Goal: Task Accomplishment & Management: Use online tool/utility

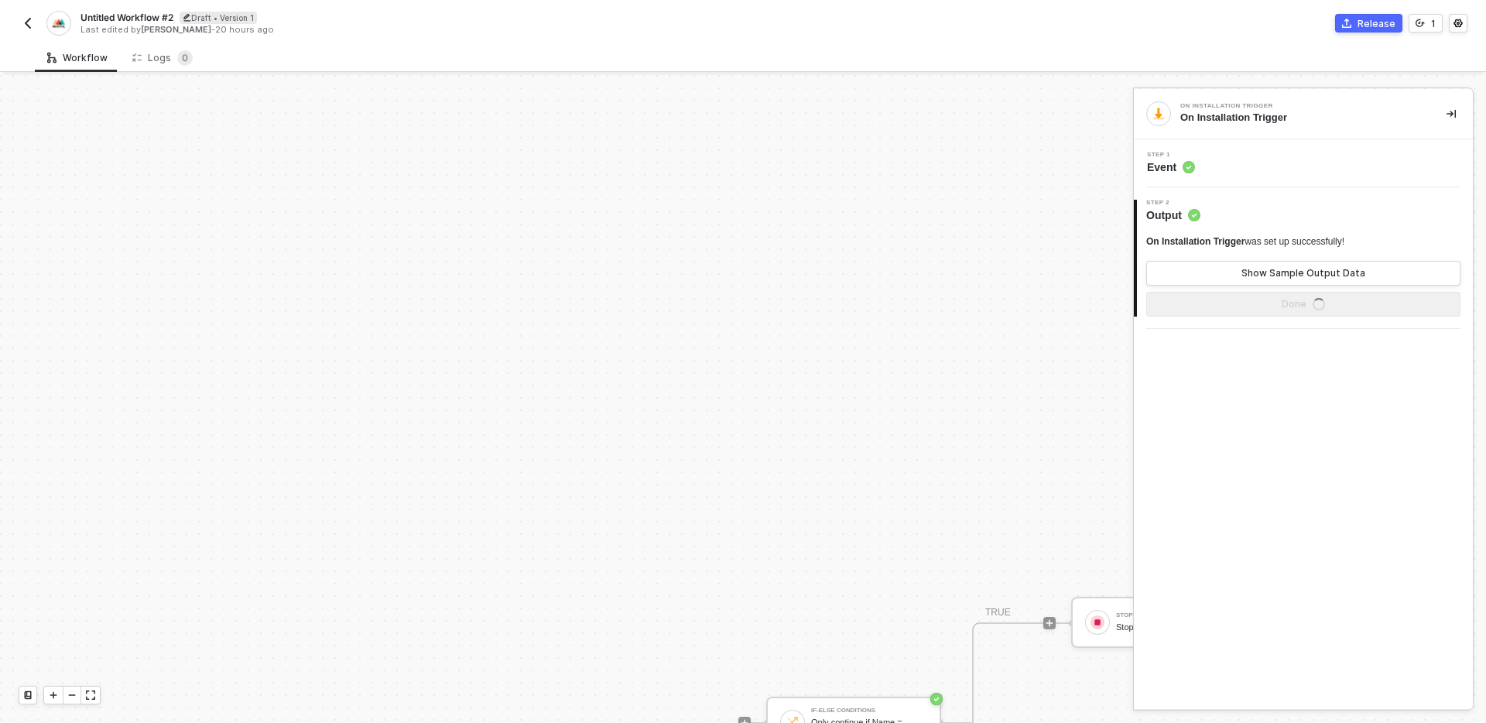
scroll to position [375, 0]
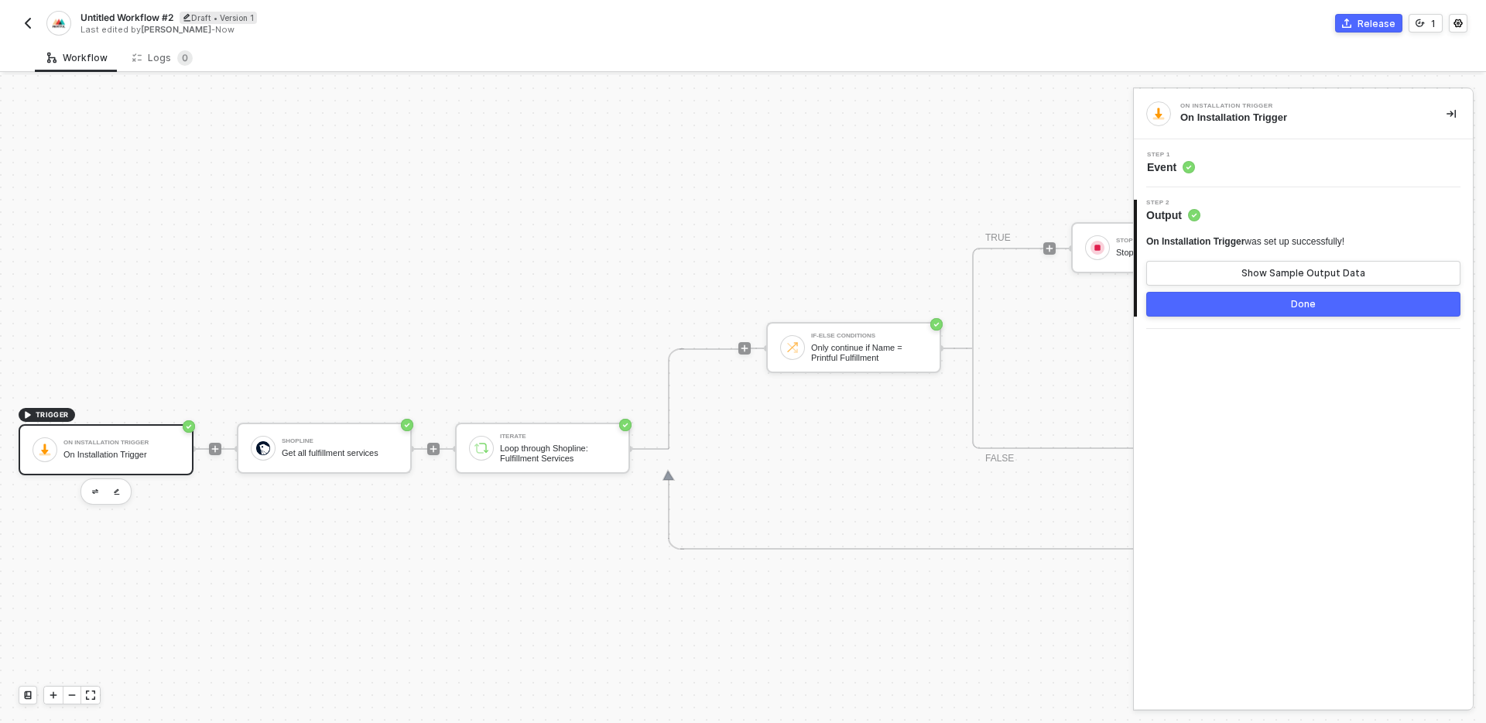
click at [135, 16] on span "Untitled Workflow #2" at bounding box center [126, 17] width 93 height 13
click at [311, 18] on input "Untitled Workflow #2" at bounding box center [211, 18] width 263 height 19
type input "Create Printful fulfillment location on install"
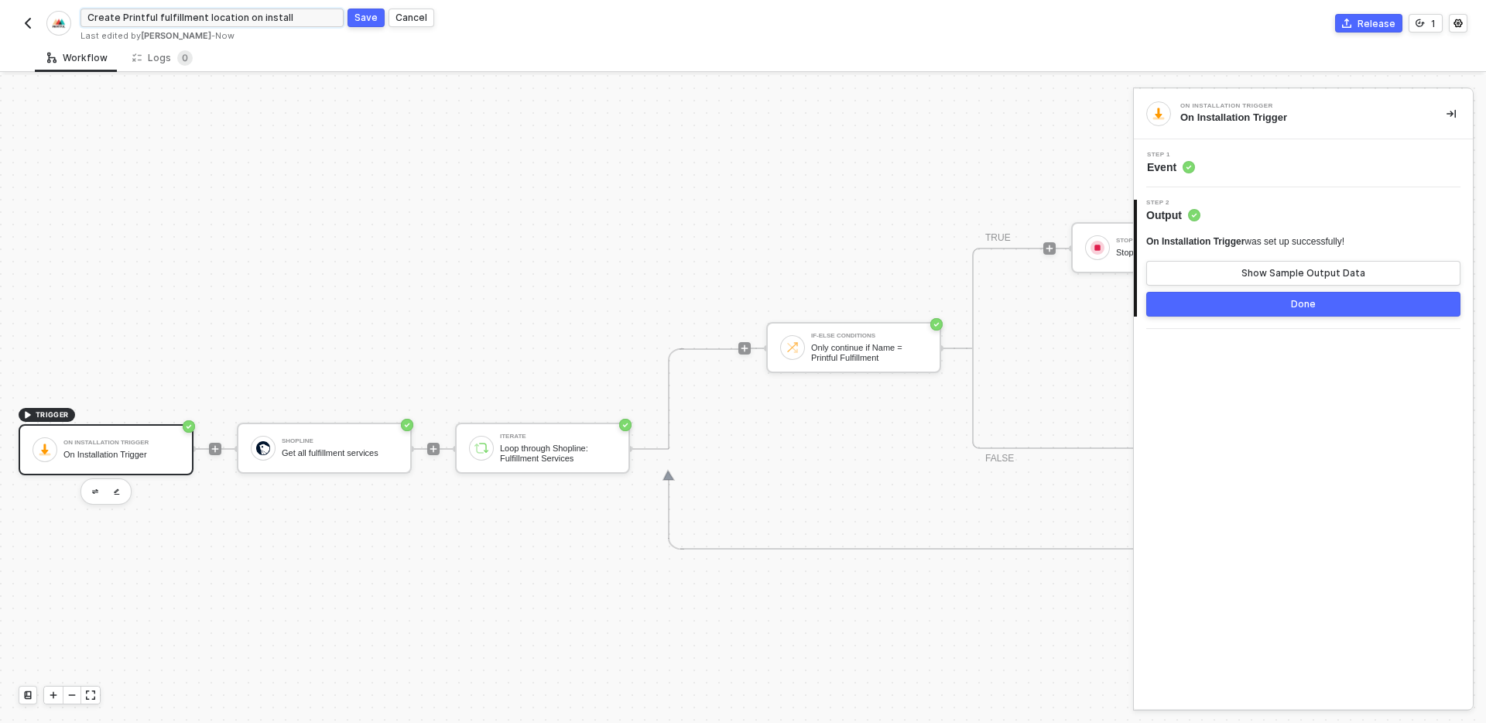
click button "Save" at bounding box center [365, 18] width 37 height 19
click at [23, 28] on img "button" at bounding box center [28, 23] width 12 height 12
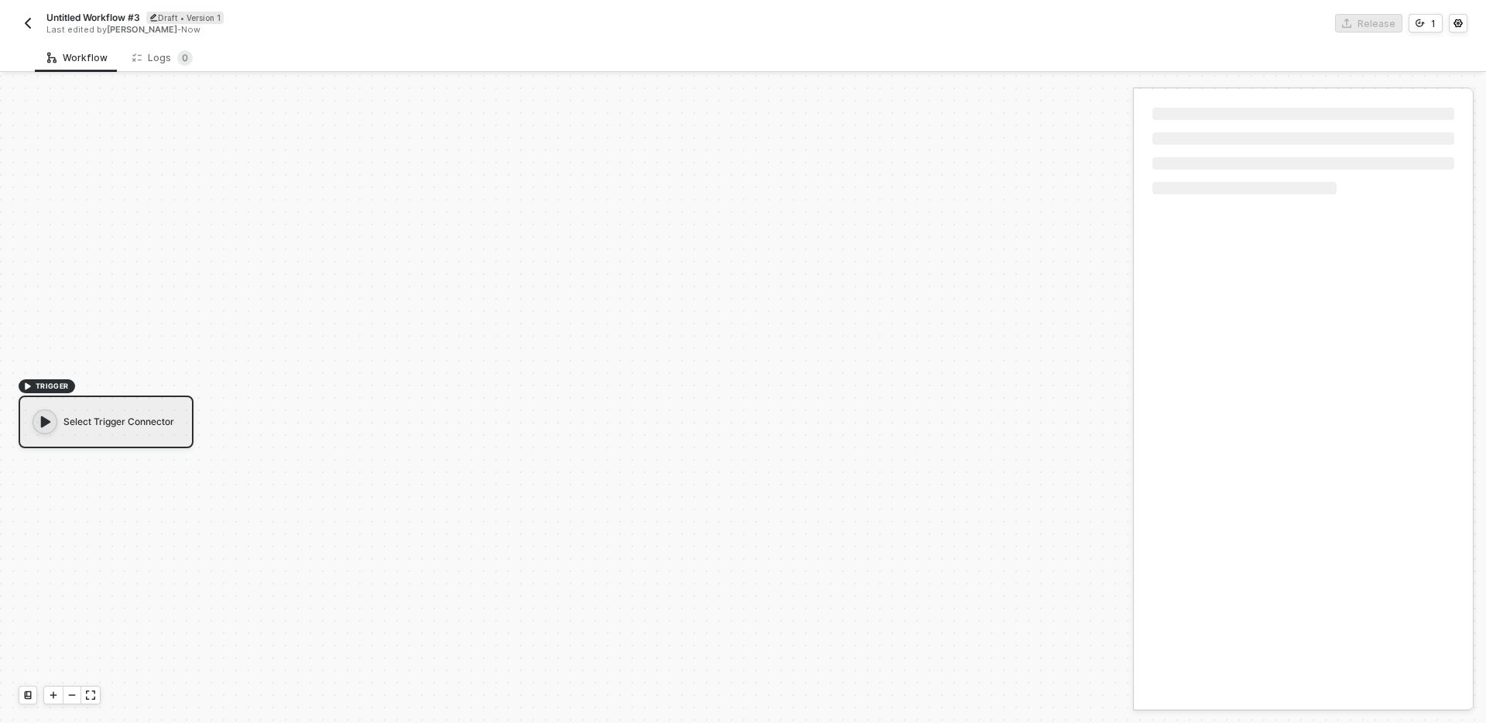
scroll to position [29, 0]
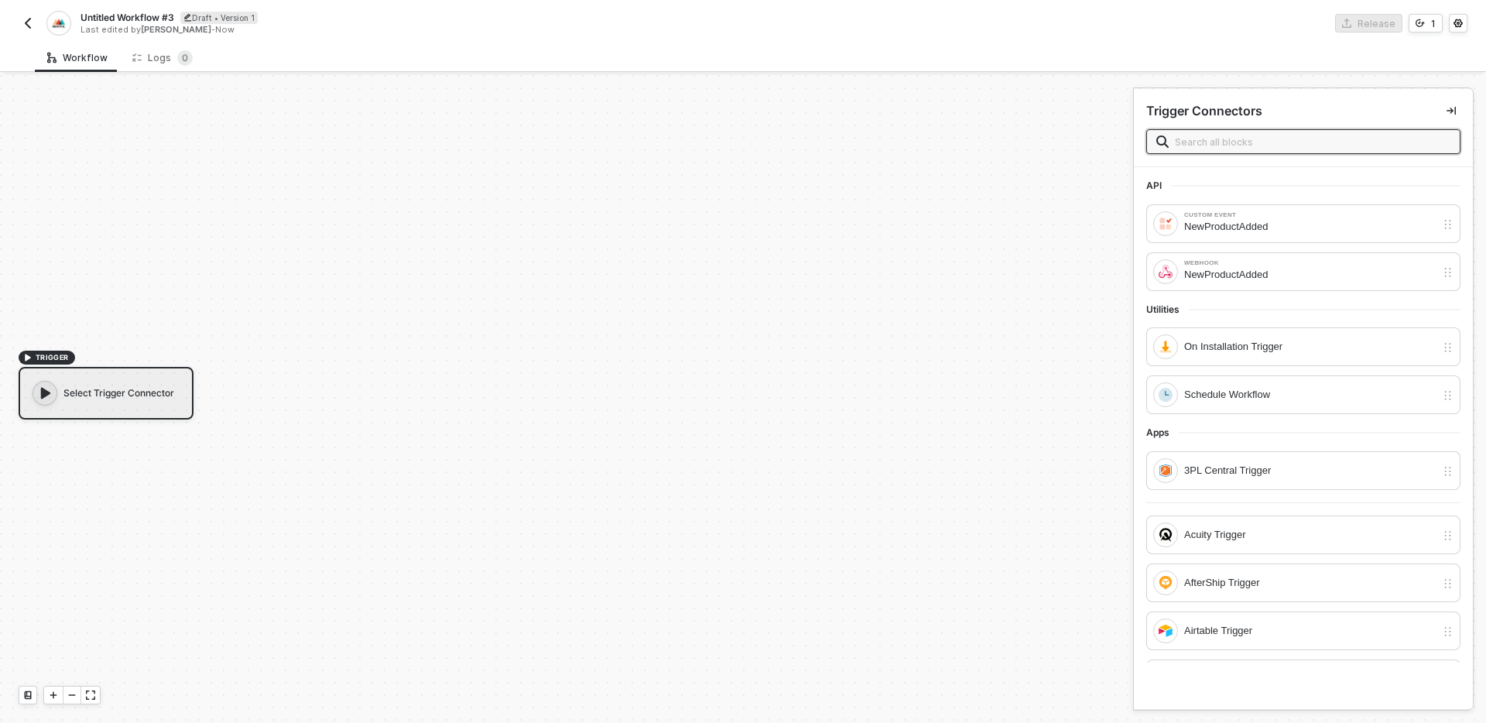
click at [130, 24] on div "Last edited by Carlos Saavedra - Now" at bounding box center [410, 30] width 661 height 12
click at [129, 15] on span "Untitled Workflow #3" at bounding box center [127, 17] width 94 height 13
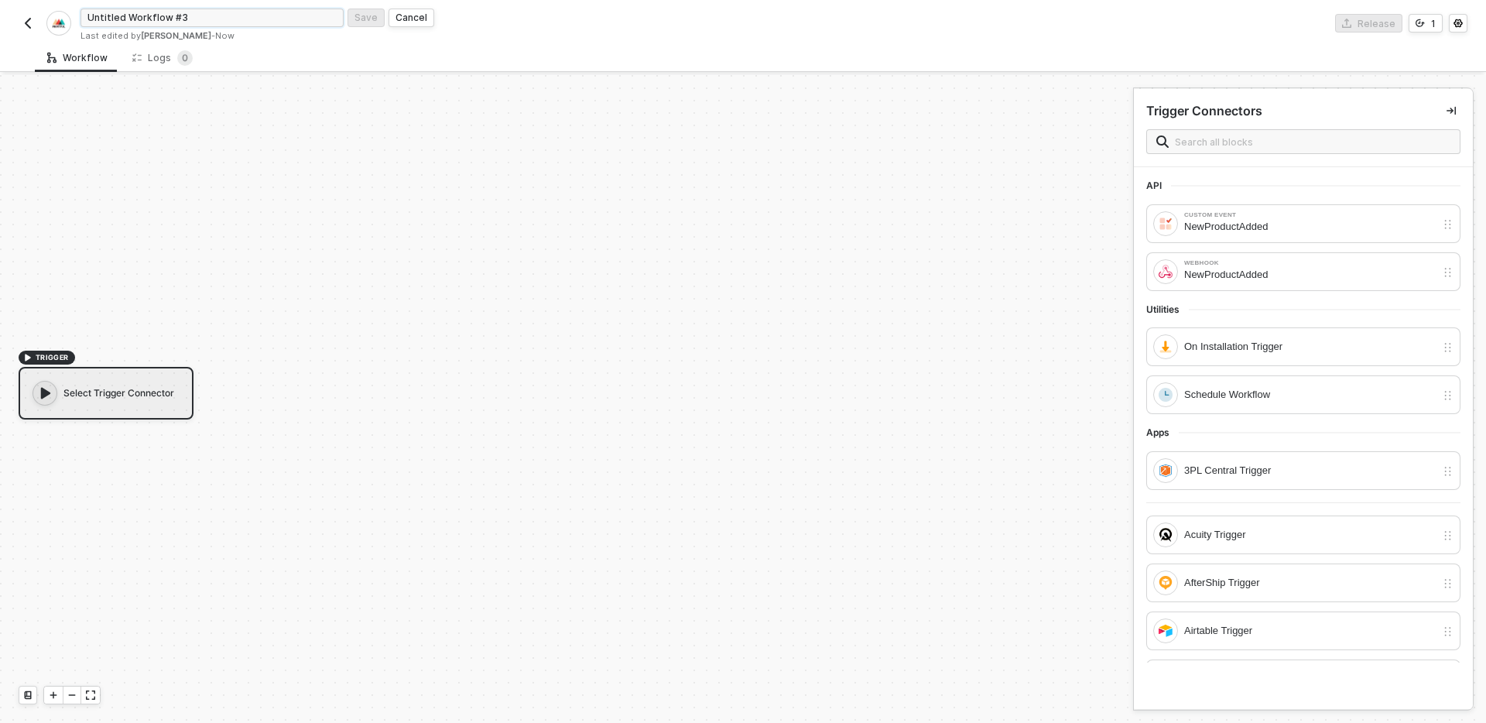
click at [203, 19] on input "Untitled Workflow #3" at bounding box center [211, 18] width 263 height 19
type input "Ync"
type input "Sync products on demand"
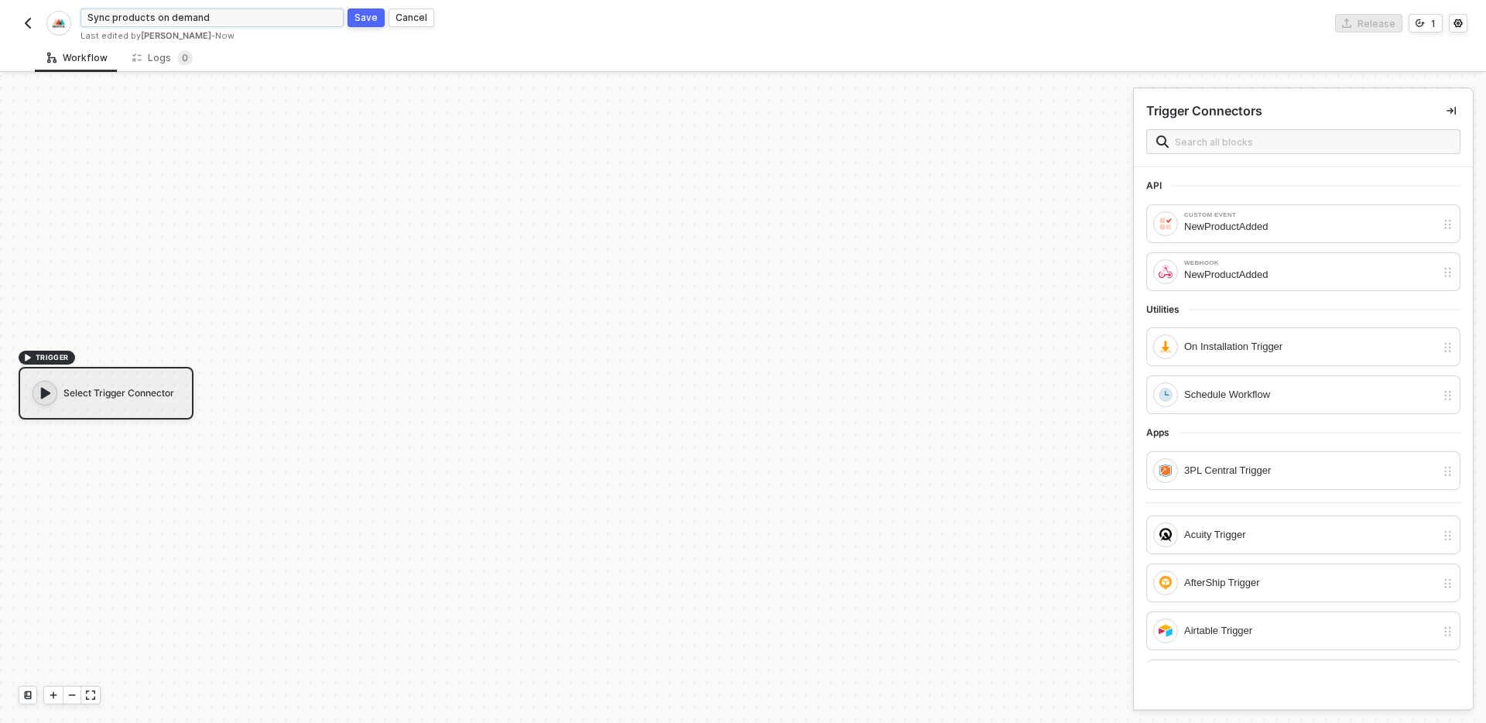
click button "Save" at bounding box center [365, 18] width 37 height 19
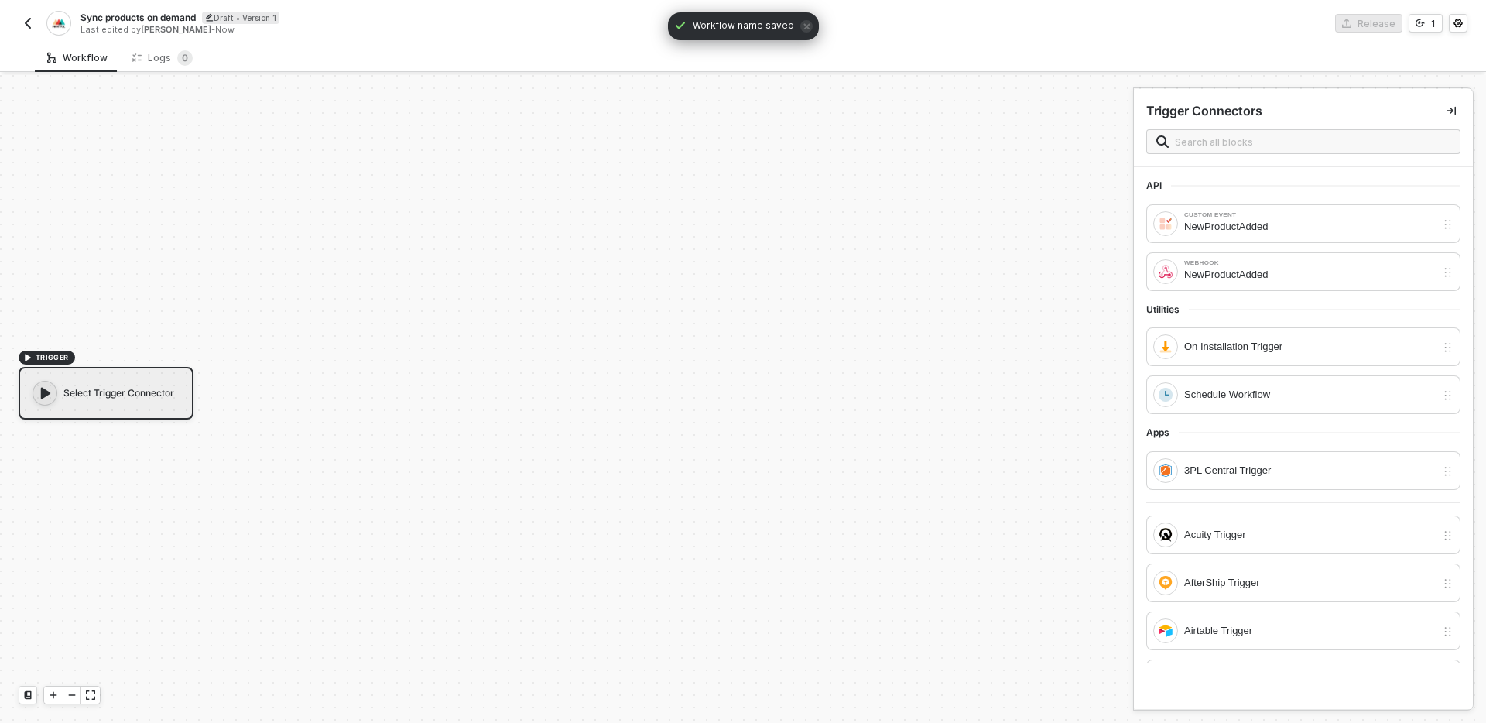
click at [23, 27] on img "button" at bounding box center [28, 23] width 12 height 12
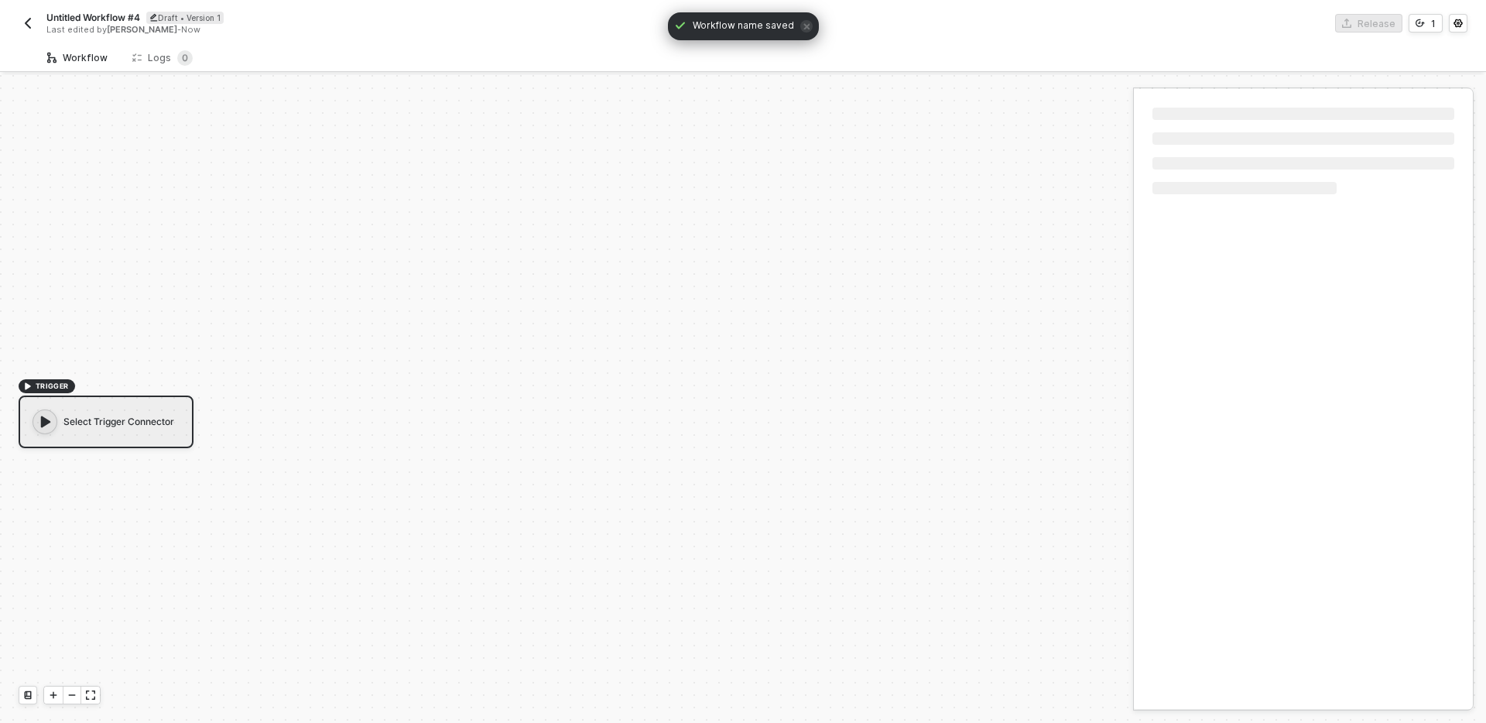
scroll to position [29, 0]
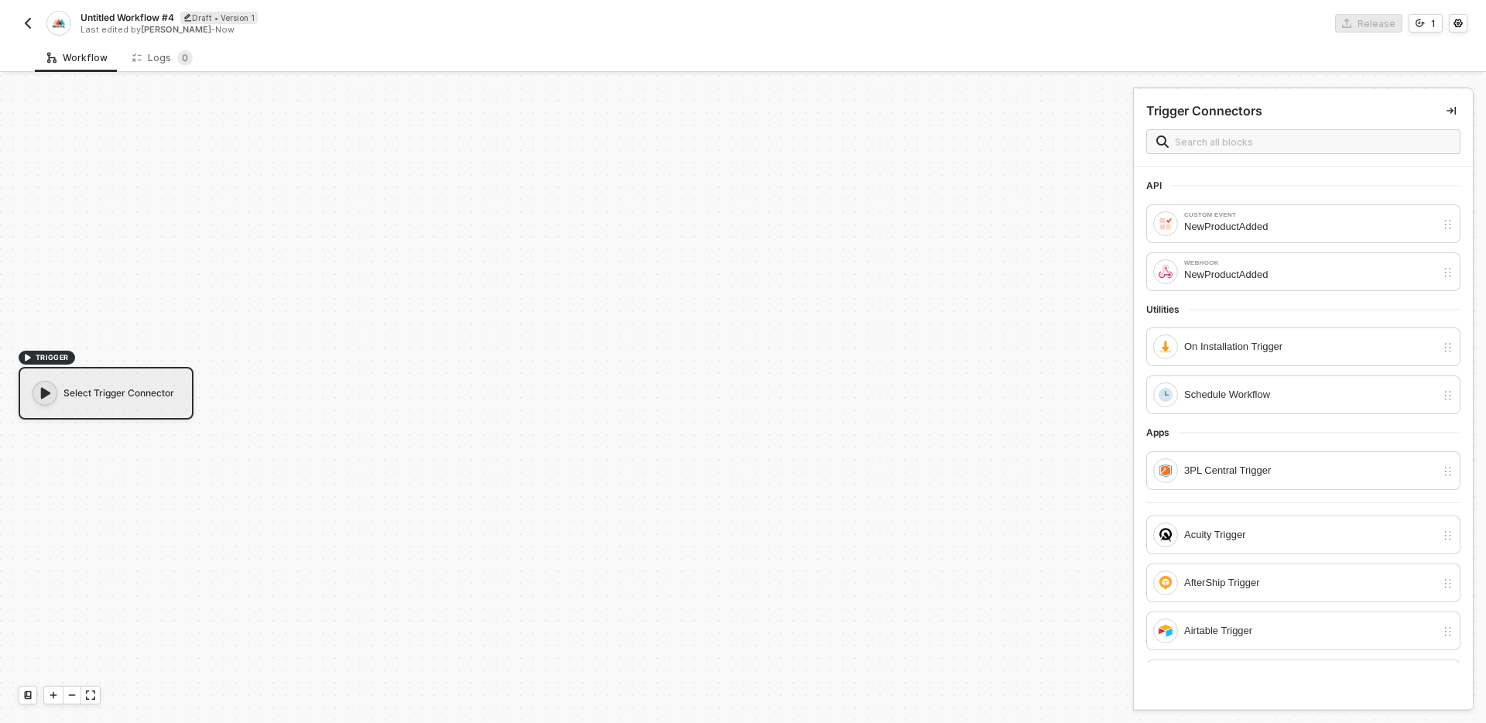
click at [119, 15] on span "Untitled Workflow #4" at bounding box center [127, 17] width 94 height 13
click at [149, 16] on input "Untitled Workflow #4" at bounding box center [211, 18] width 263 height 19
type input "Create Printful order when order paid"
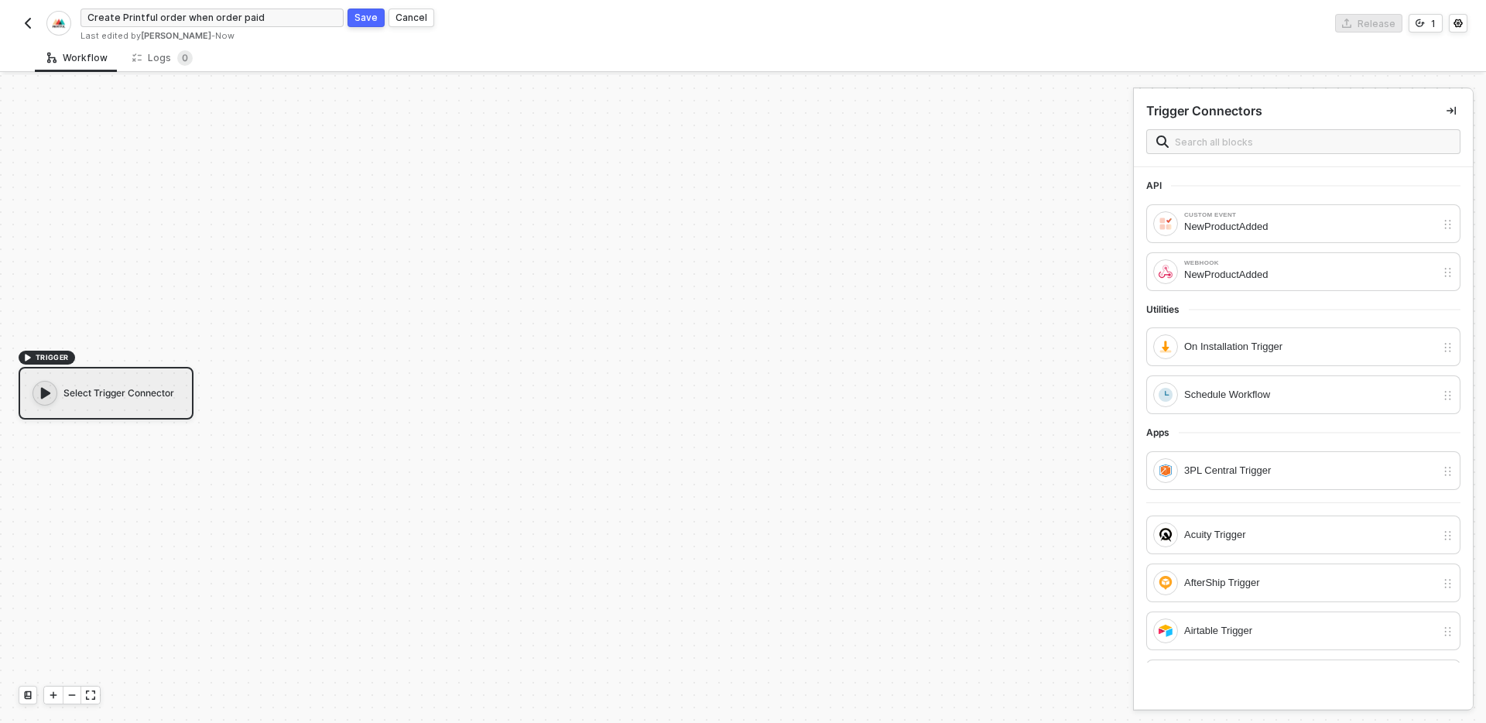
click button "Save" at bounding box center [365, 18] width 37 height 19
click at [23, 22] on img "button" at bounding box center [28, 23] width 12 height 12
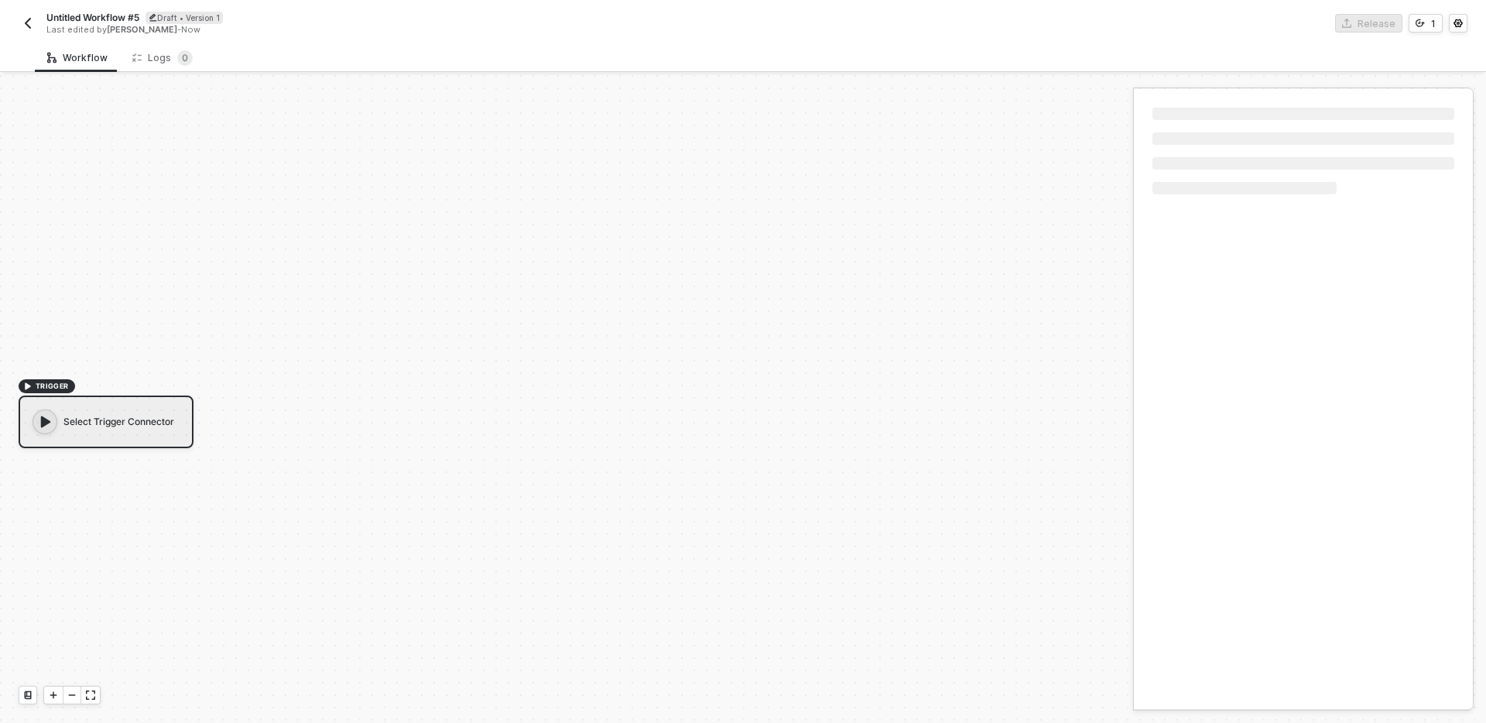
scroll to position [29, 0]
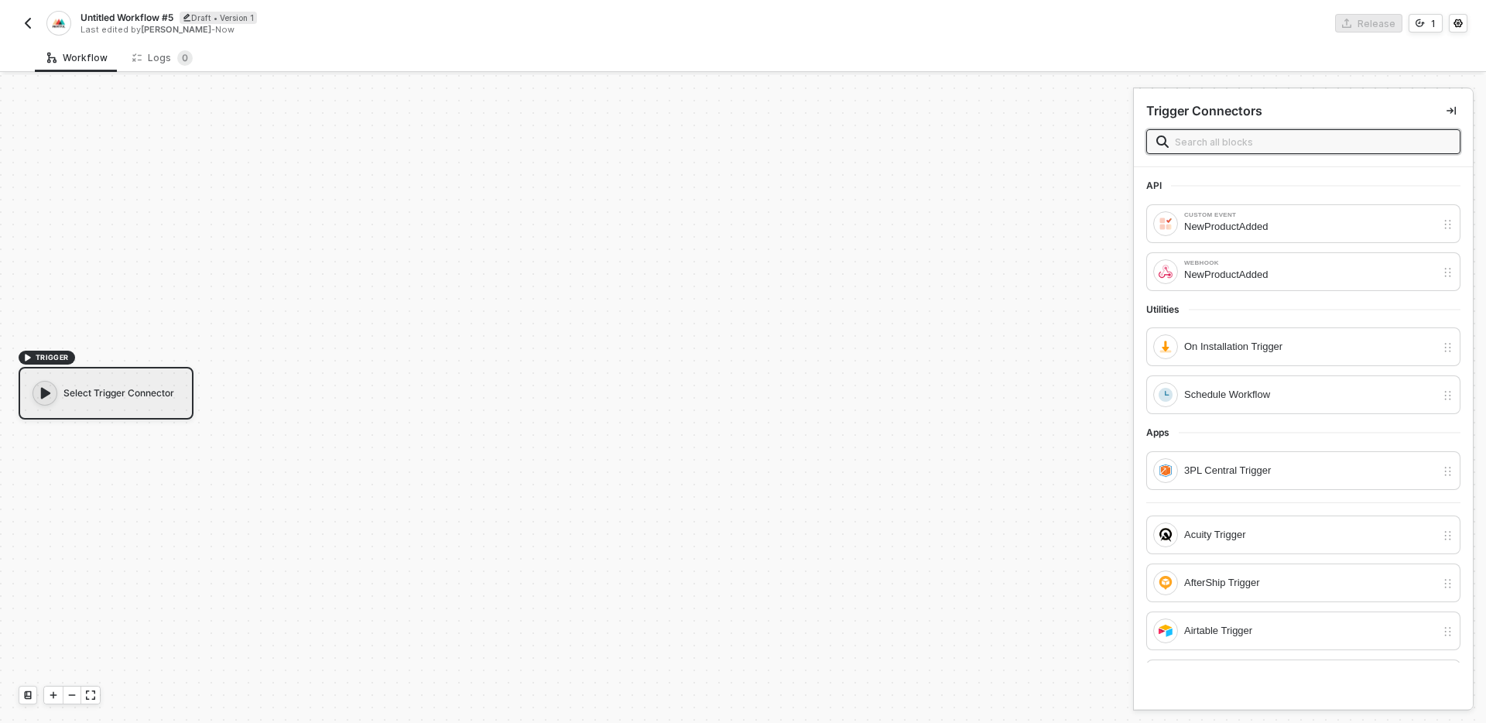
click at [125, 13] on span "Untitled Workflow #5" at bounding box center [126, 17] width 93 height 13
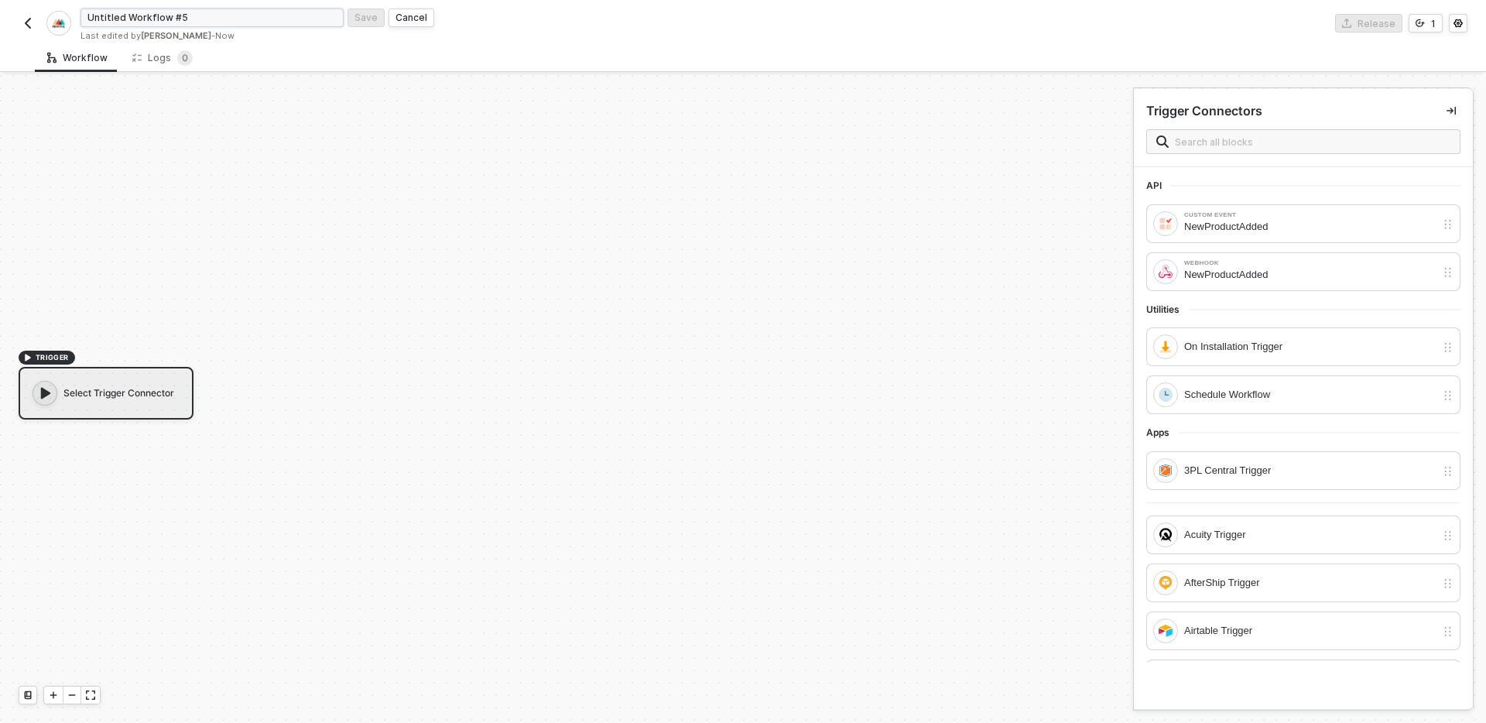
click at [198, 23] on input "Untitled Workflow #5" at bounding box center [211, 18] width 263 height 19
type input "Sync fulfillment status on package shipped"
click button "Save" at bounding box center [365, 18] width 37 height 19
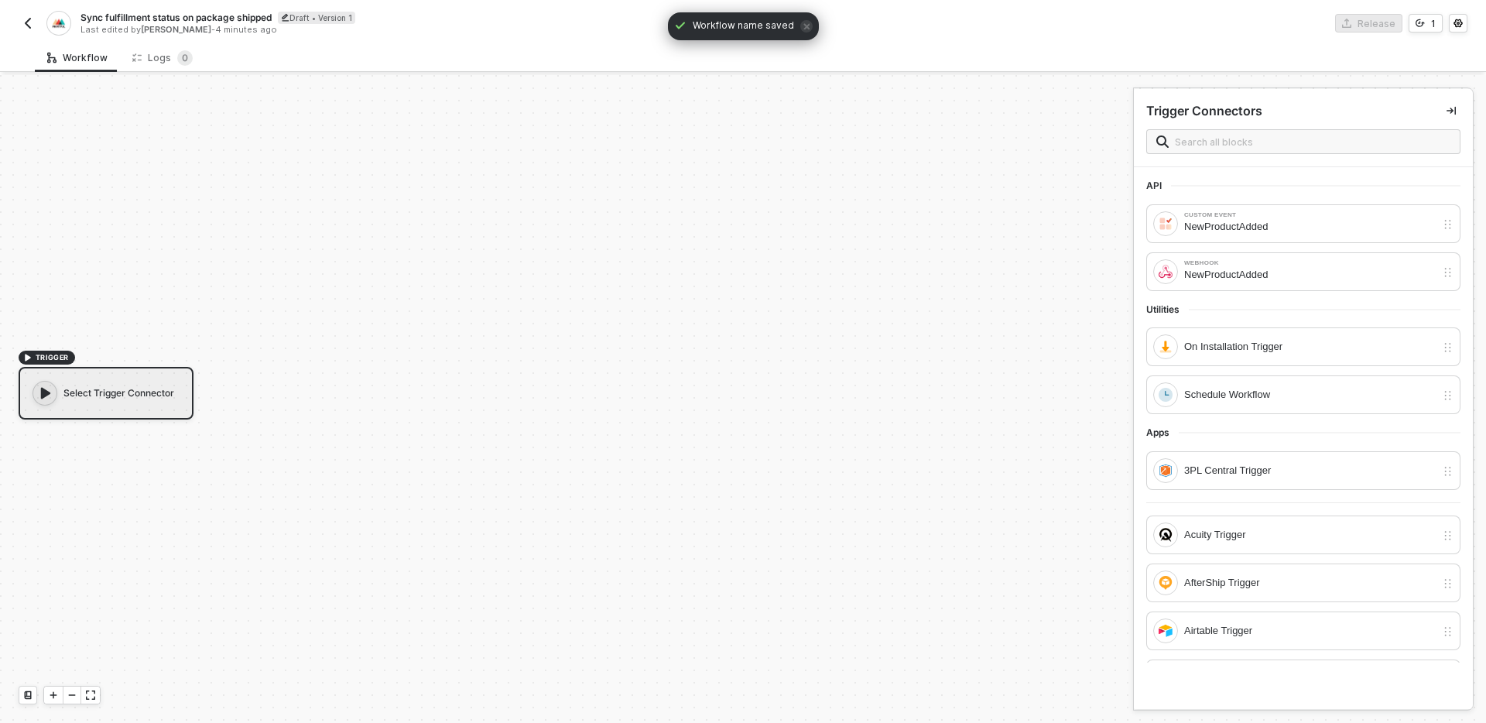
click at [30, 34] on div "Sync fulfillment status on package shipped Draft • Version 1 Last edited by Car…" at bounding box center [381, 23] width 724 height 25
click at [145, 403] on div "Select Trigger Connector" at bounding box center [106, 393] width 175 height 53
click at [1283, 142] on input "text" at bounding box center [1313, 141] width 276 height 17
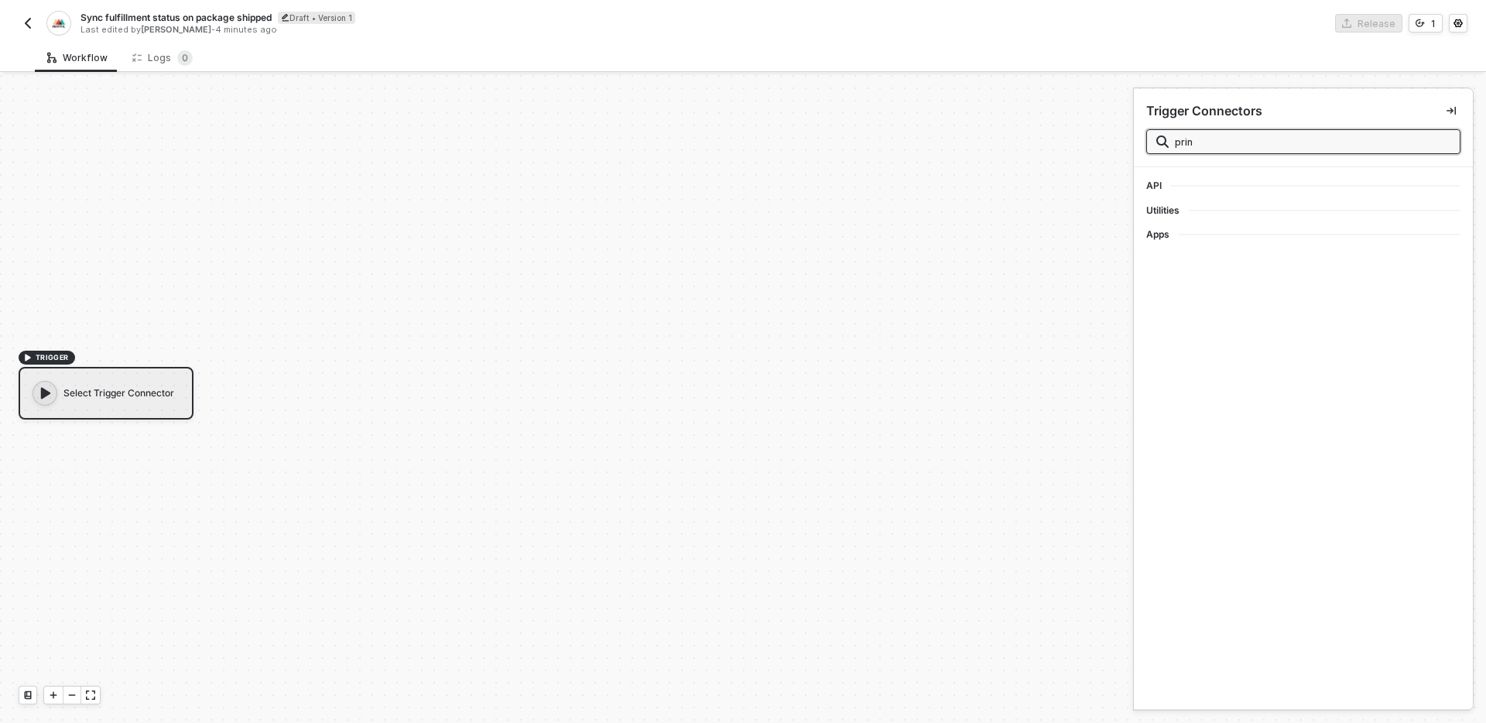
type input "print"
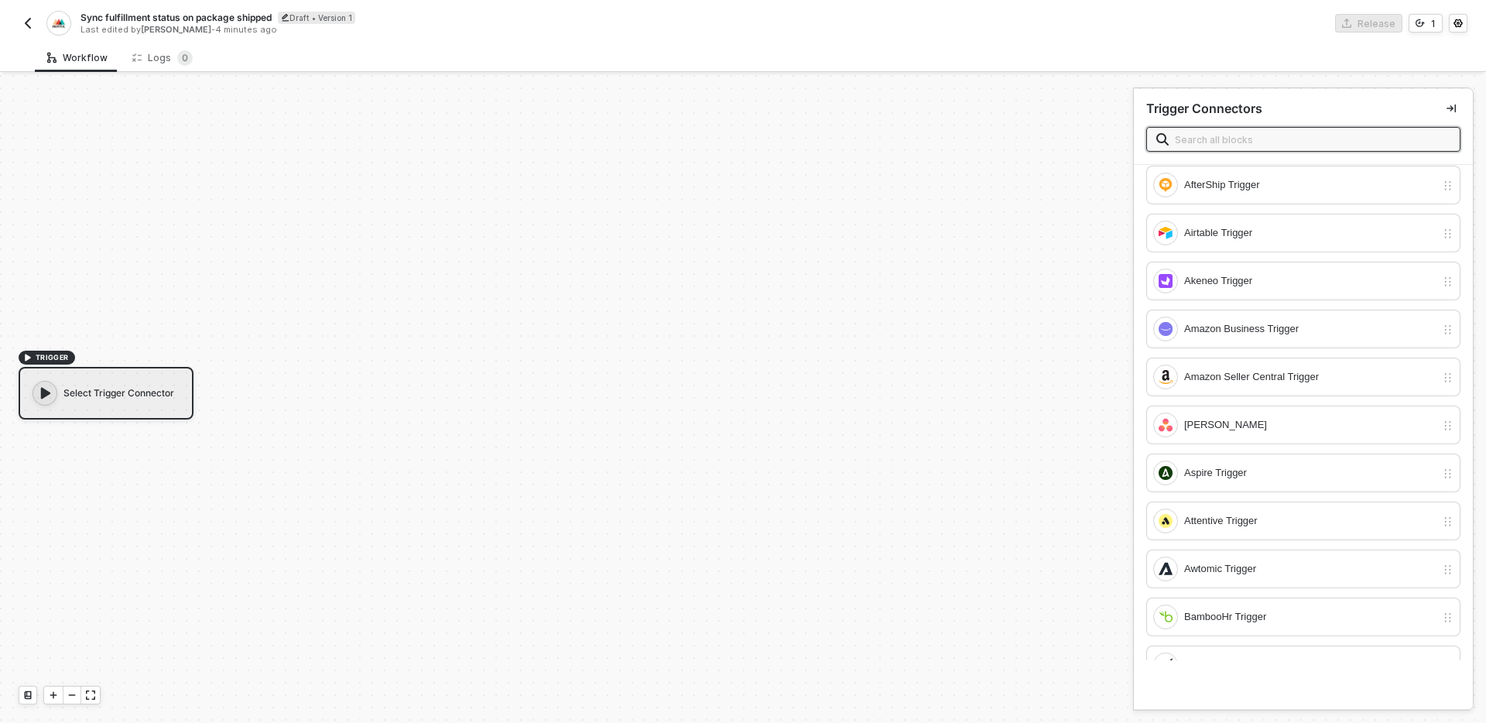
scroll to position [0, 0]
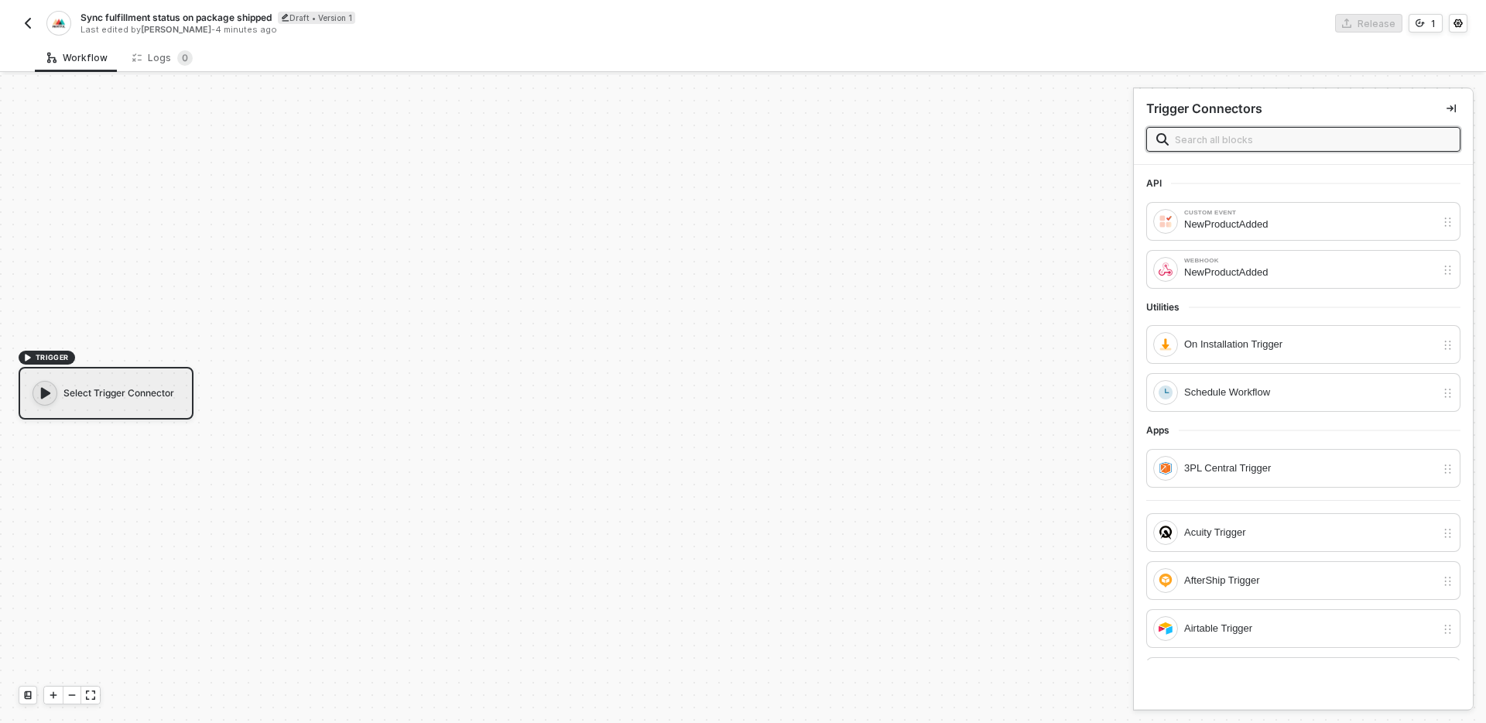
click at [1272, 308] on div "Utilities" at bounding box center [1303, 307] width 314 height 12
click at [1244, 277] on div "NewProductAdded" at bounding box center [1310, 272] width 252 height 17
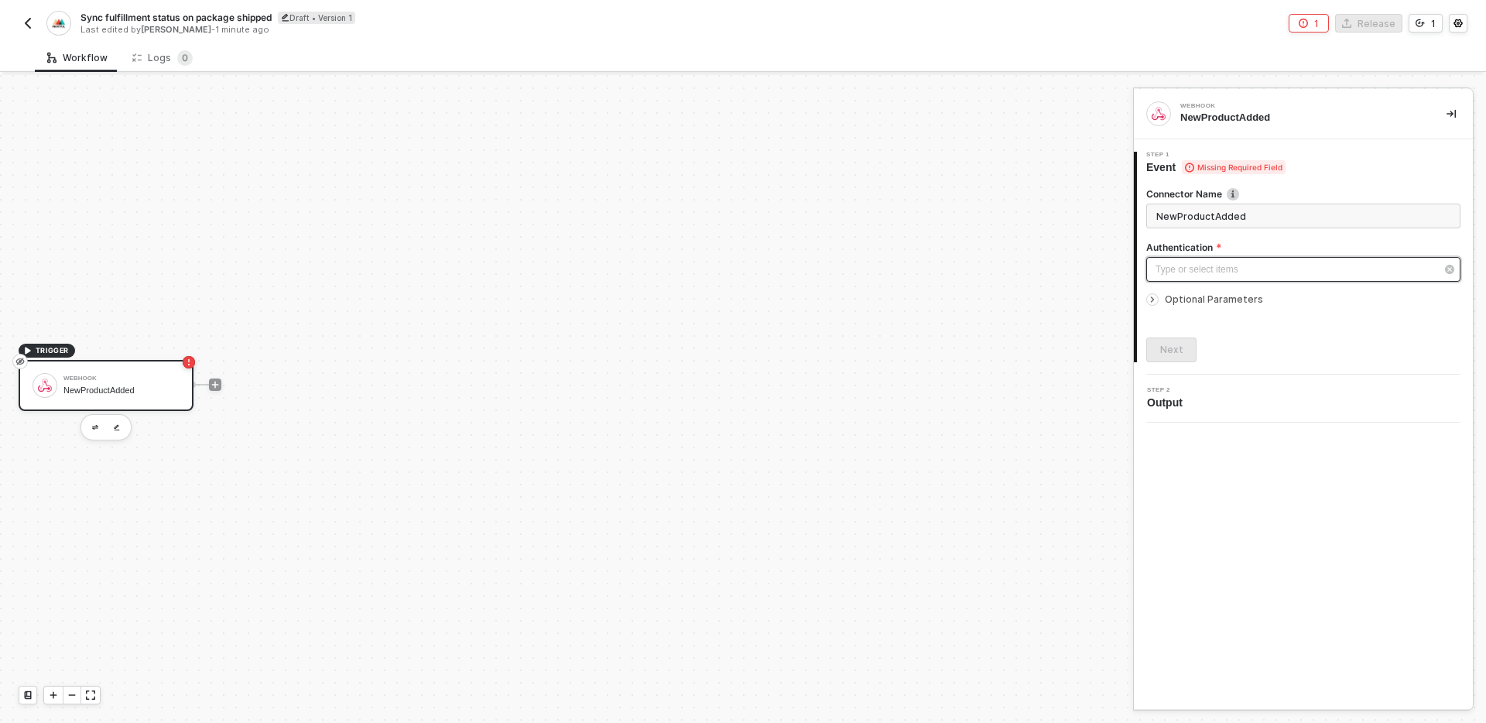
click at [1253, 272] on div "Type or select items ﻿" at bounding box center [1295, 269] width 280 height 15
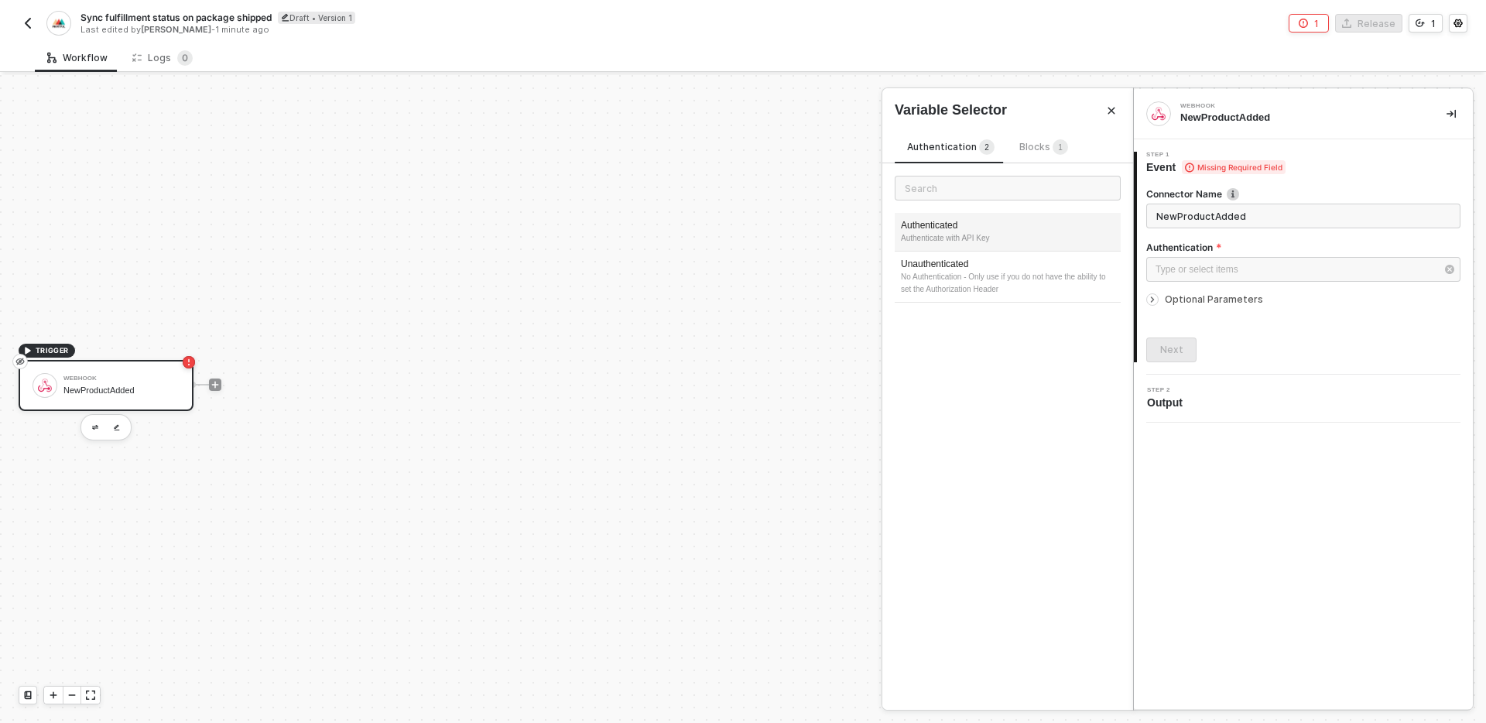
click at [1033, 236] on div "Authenticate with API Key" at bounding box center [1008, 238] width 214 height 12
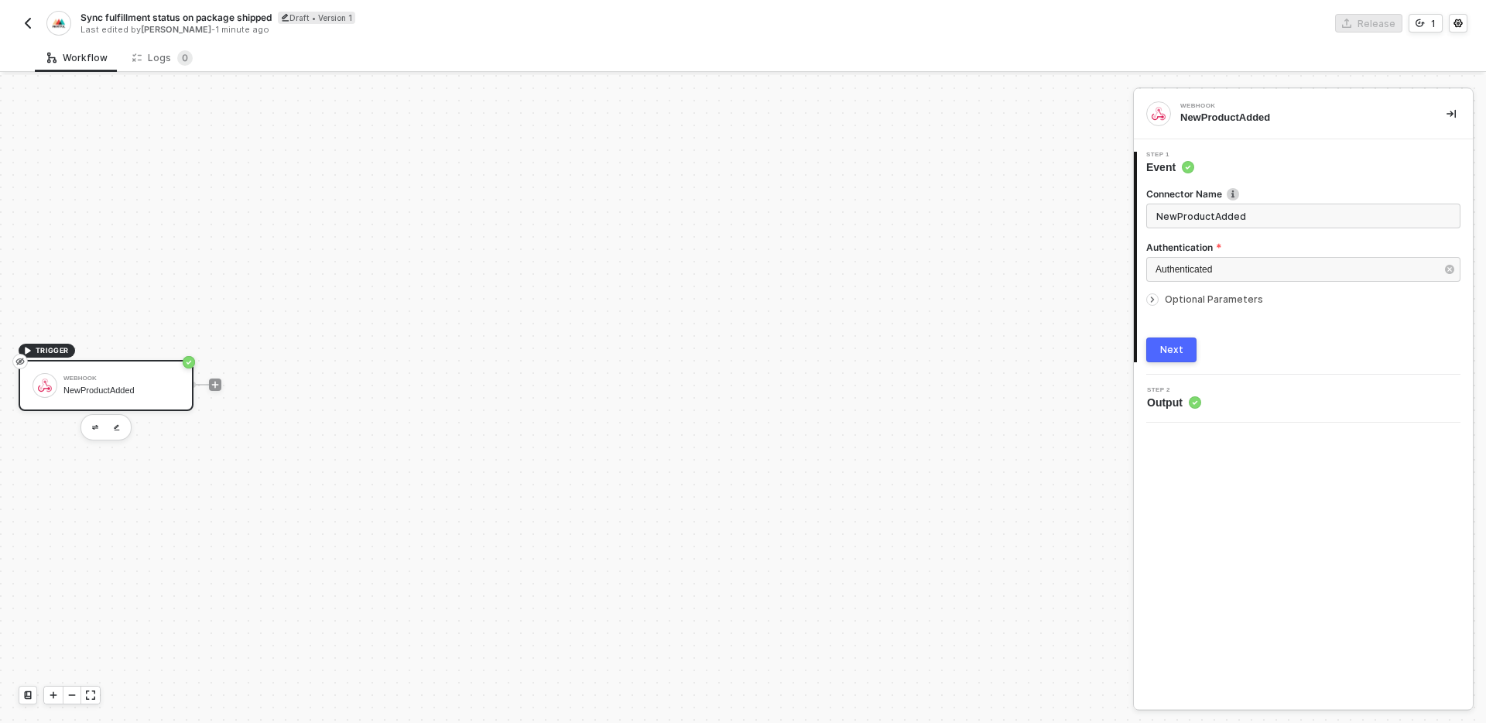
click at [1225, 301] on span "Optional Parameters" at bounding box center [1214, 299] width 98 height 12
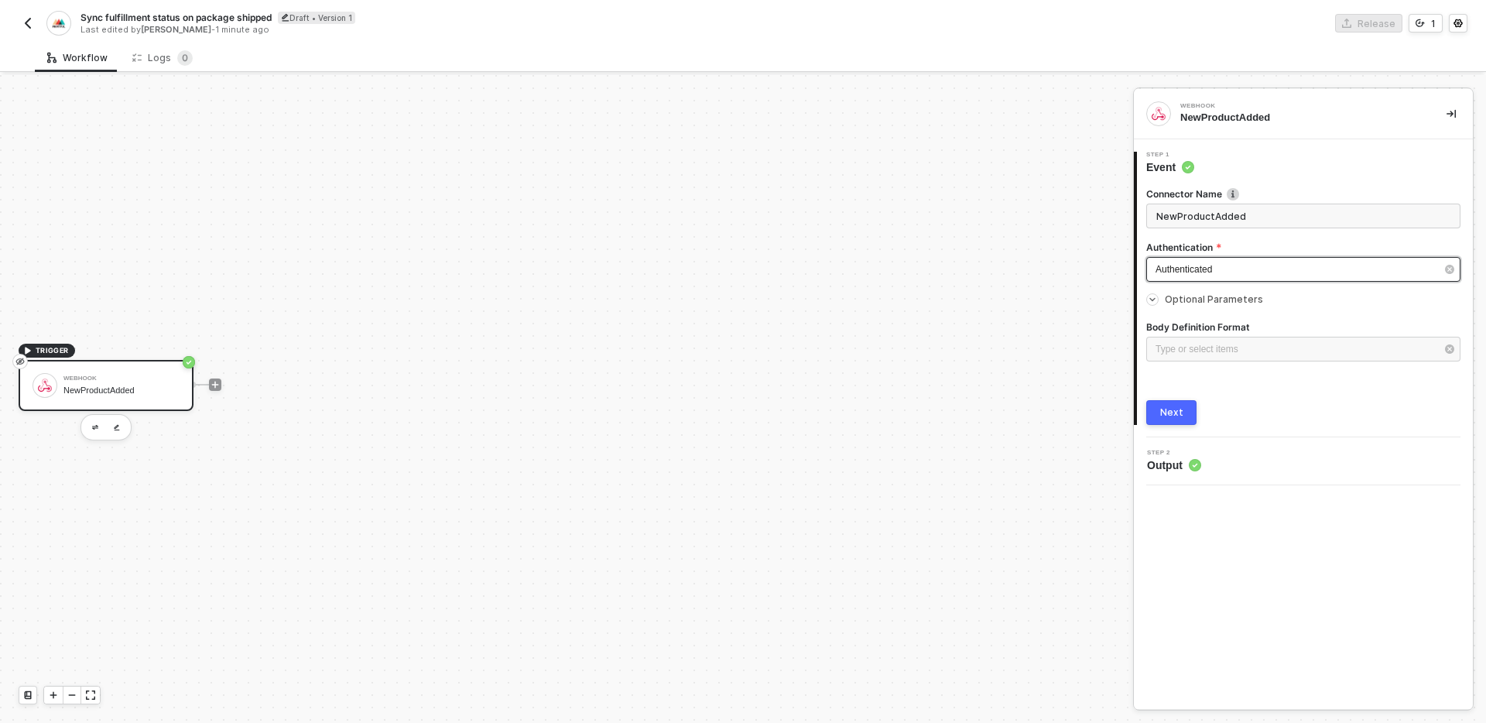
click at [1269, 265] on div "Authenticated" at bounding box center [1295, 269] width 280 height 15
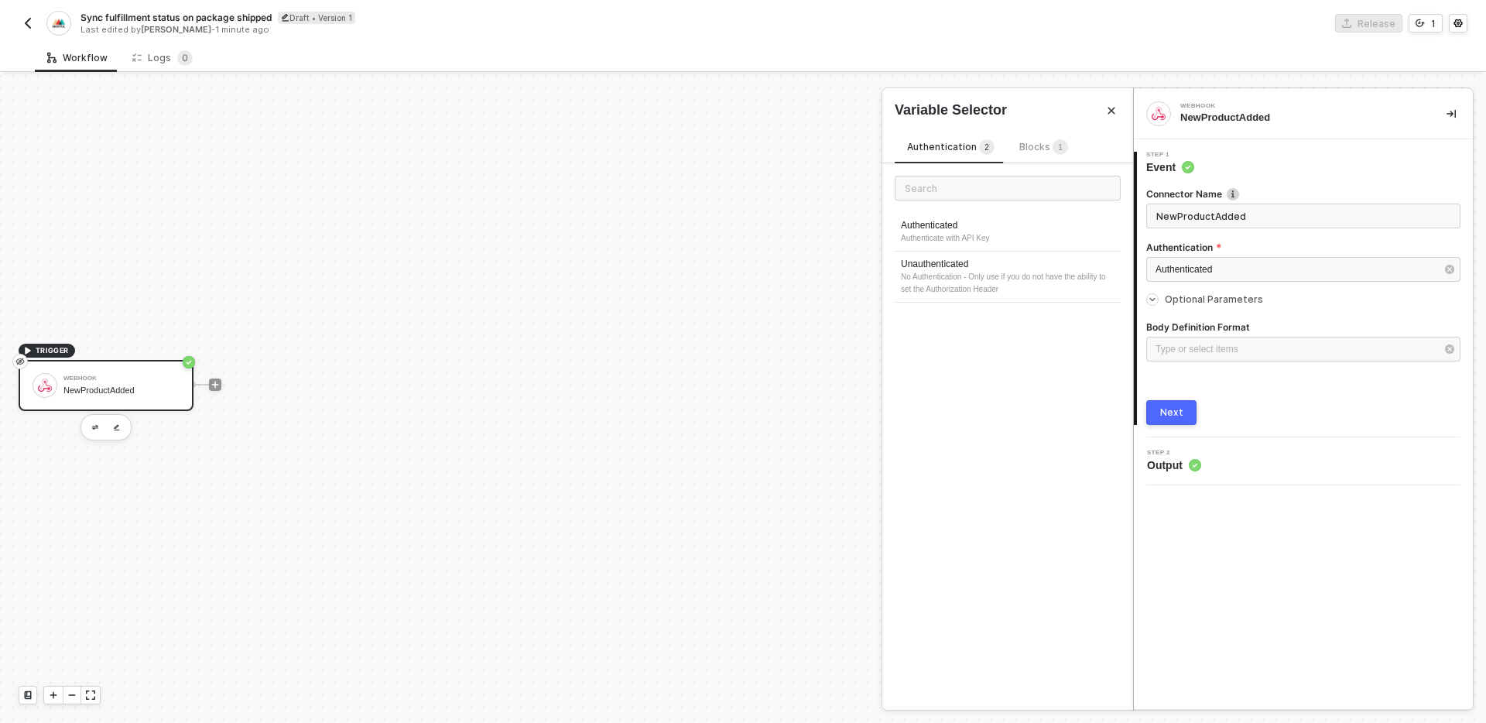
click at [1038, 146] on span "Blocks 1" at bounding box center [1043, 147] width 49 height 12
click at [946, 149] on span "Authentication 2" at bounding box center [950, 147] width 87 height 12
click at [1270, 269] on div "Authenticated" at bounding box center [1295, 269] width 280 height 15
click at [939, 148] on span "Authentication 2" at bounding box center [950, 147] width 87 height 12
click at [1276, 349] on div "Type or select items ﻿" at bounding box center [1295, 349] width 280 height 15
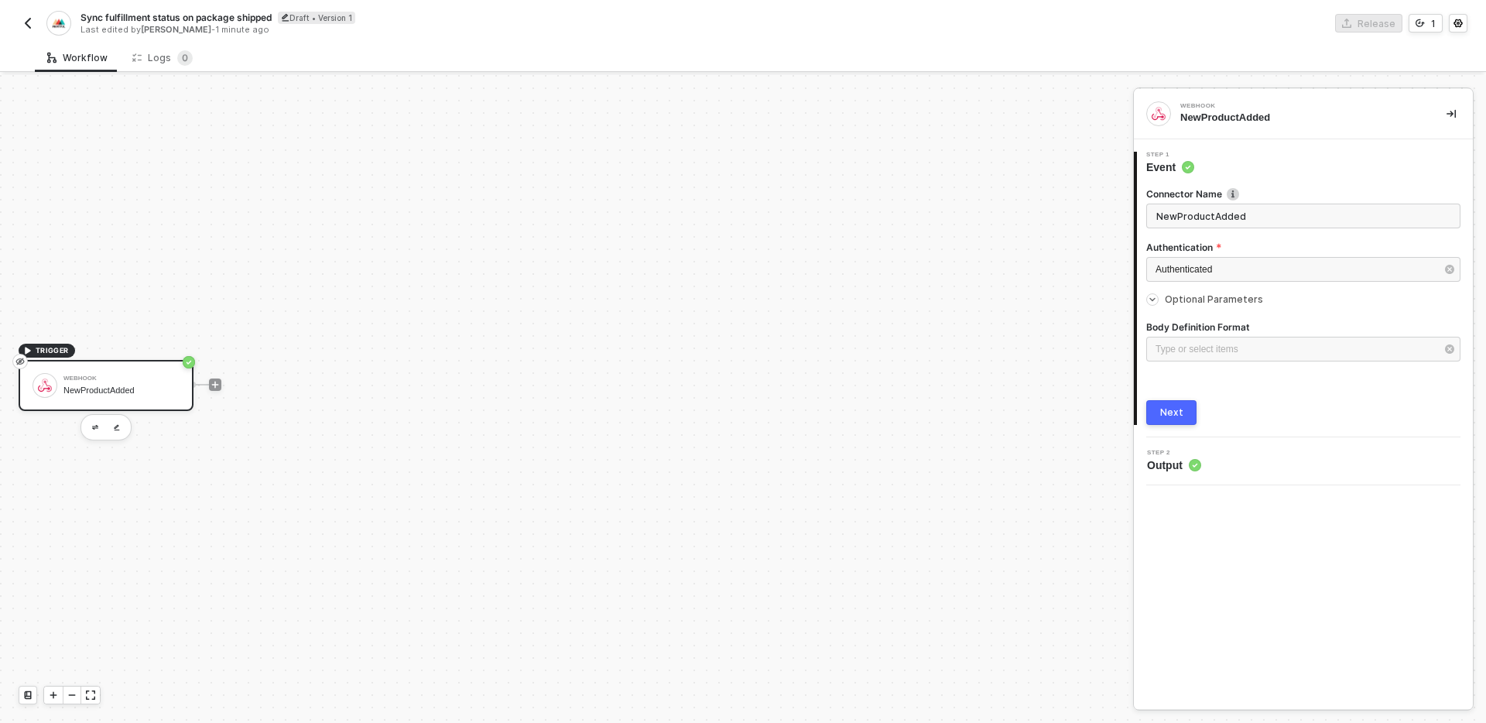
click at [1182, 404] on button "Next" at bounding box center [1171, 412] width 50 height 25
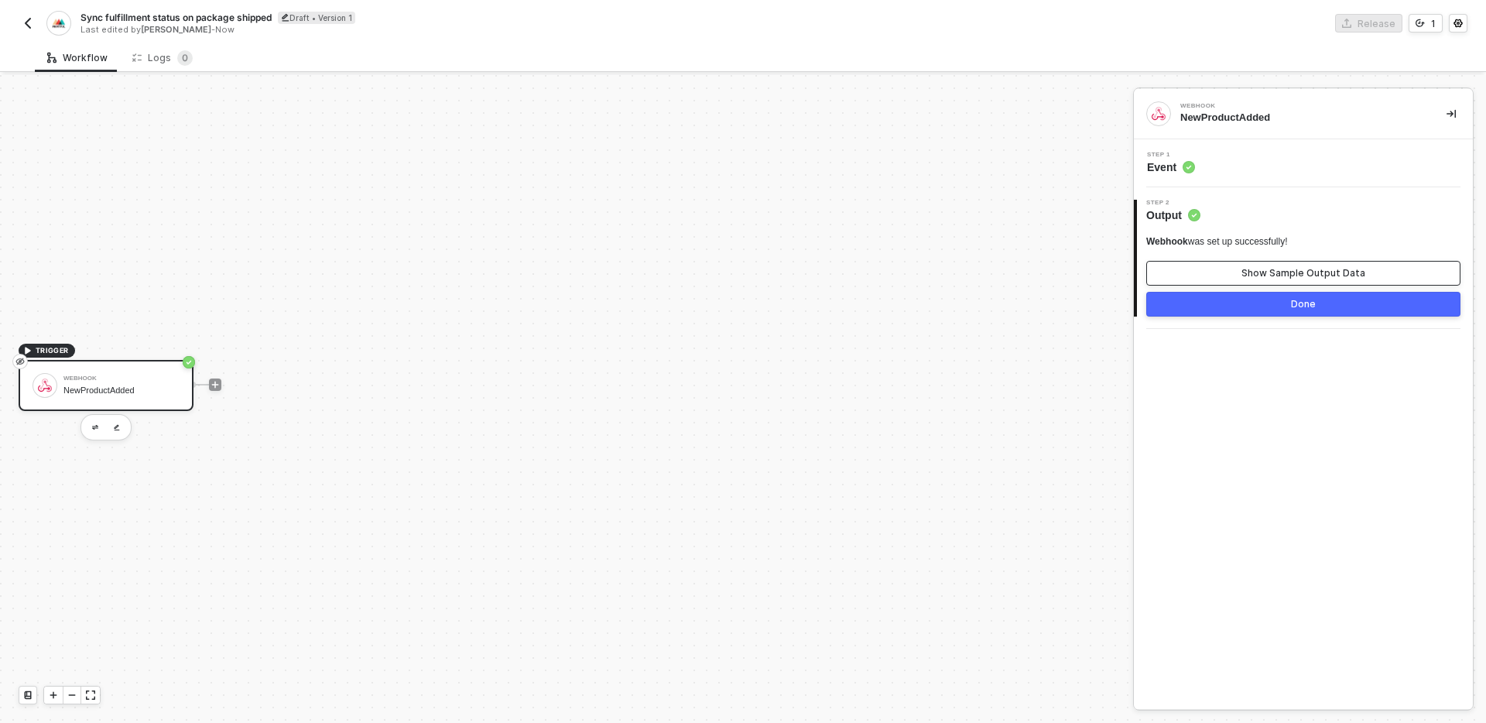
click at [1298, 281] on button "Show Sample Output Data" at bounding box center [1303, 273] width 314 height 25
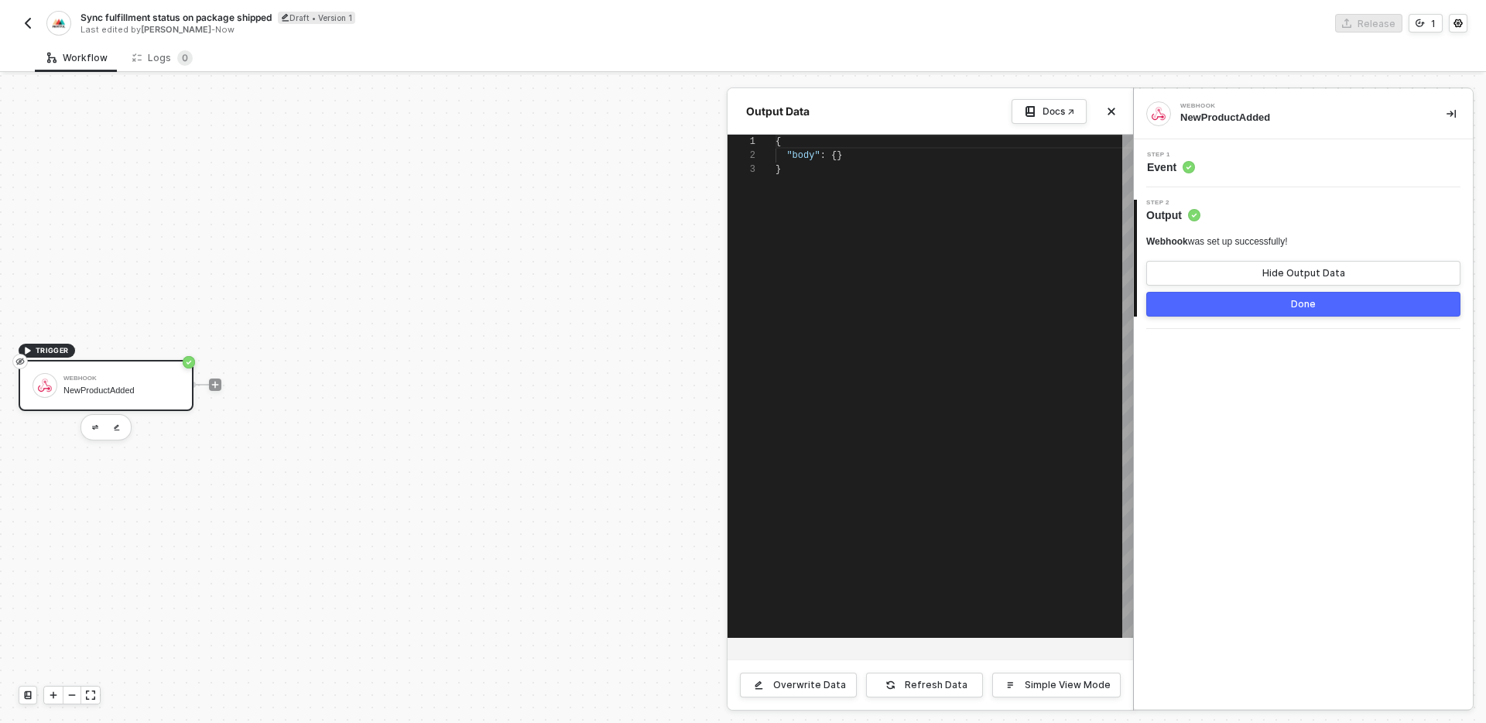
scroll to position [28, 0]
click at [1121, 110] on div "Output Data Docs ↗" at bounding box center [930, 111] width 406 height 46
click at [1114, 109] on icon "icon-close" at bounding box center [1111, 111] width 7 height 7
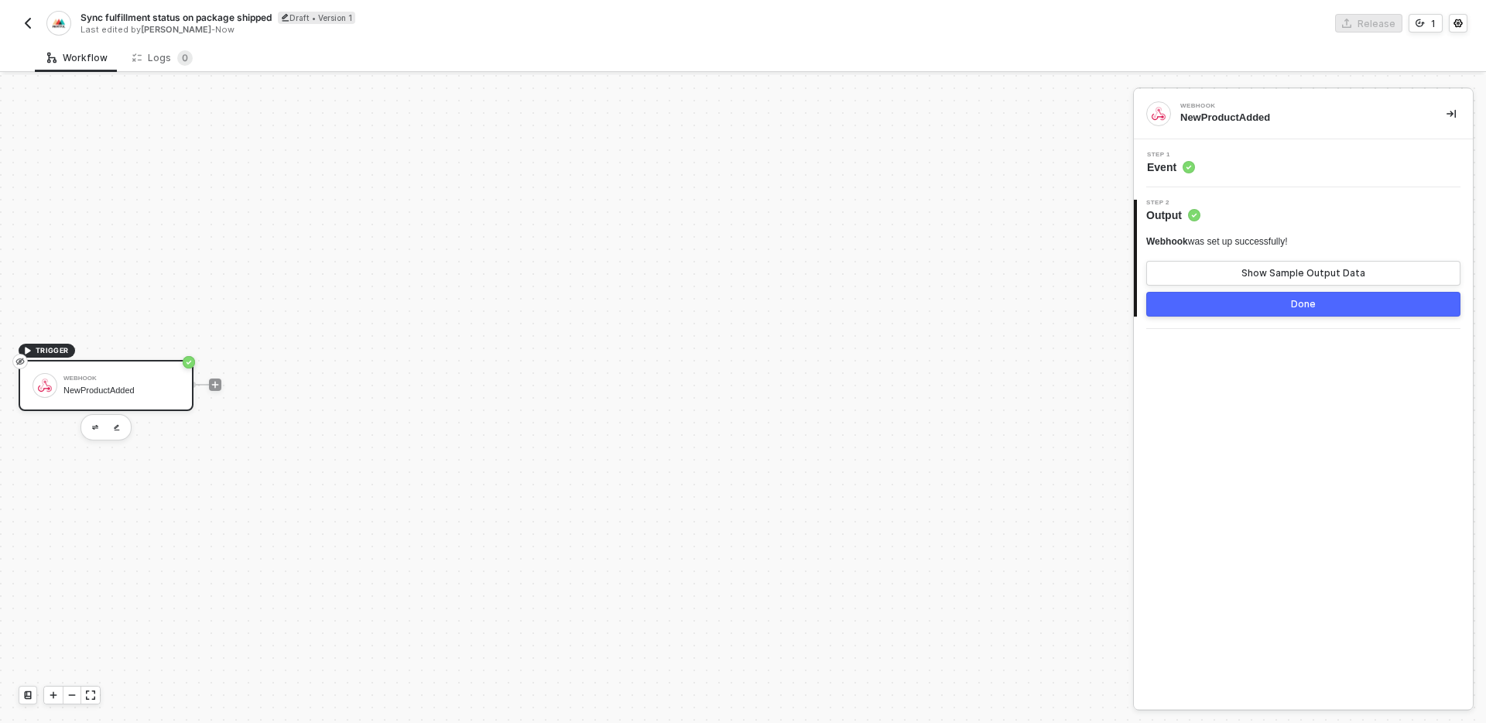
click at [1258, 167] on div "Step 1 Event" at bounding box center [1305, 163] width 335 height 23
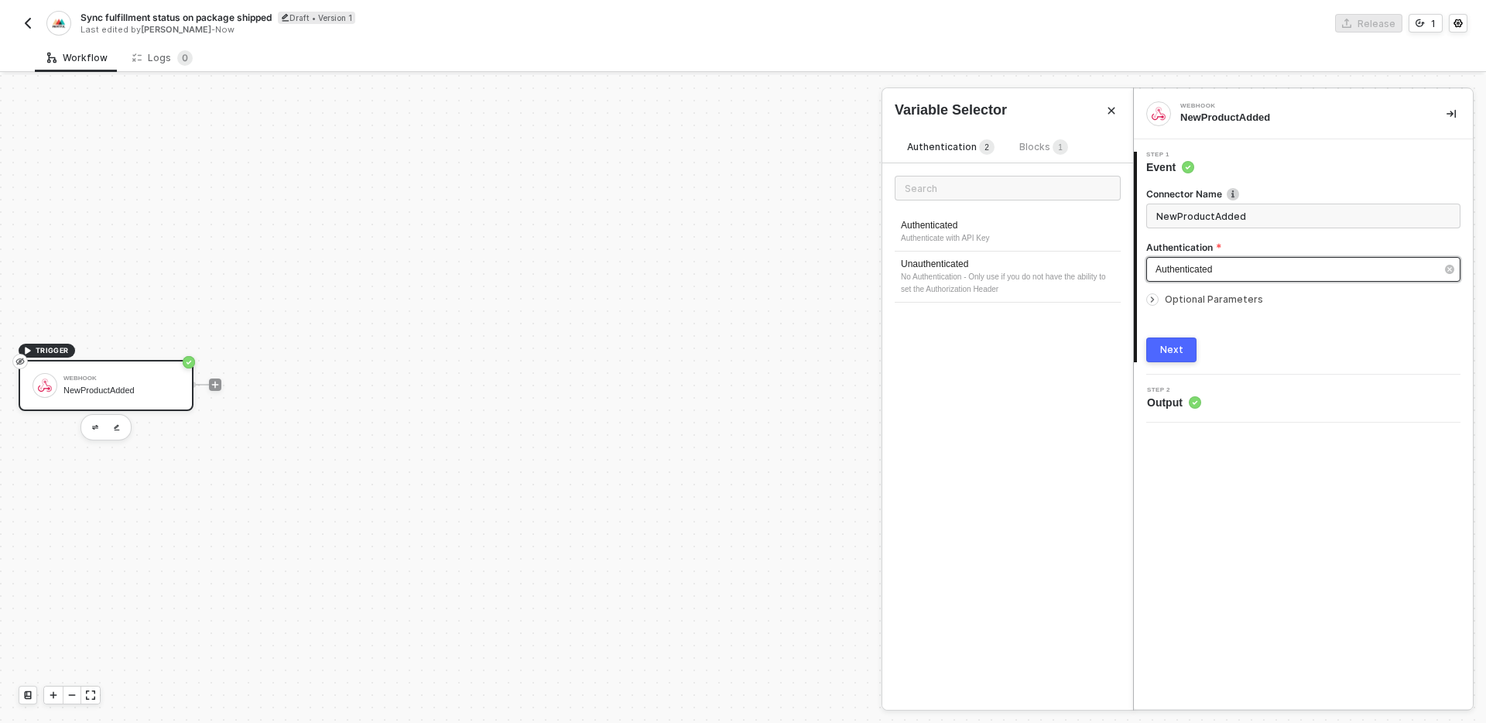
click at [1228, 274] on div "Authenticated" at bounding box center [1295, 269] width 280 height 15
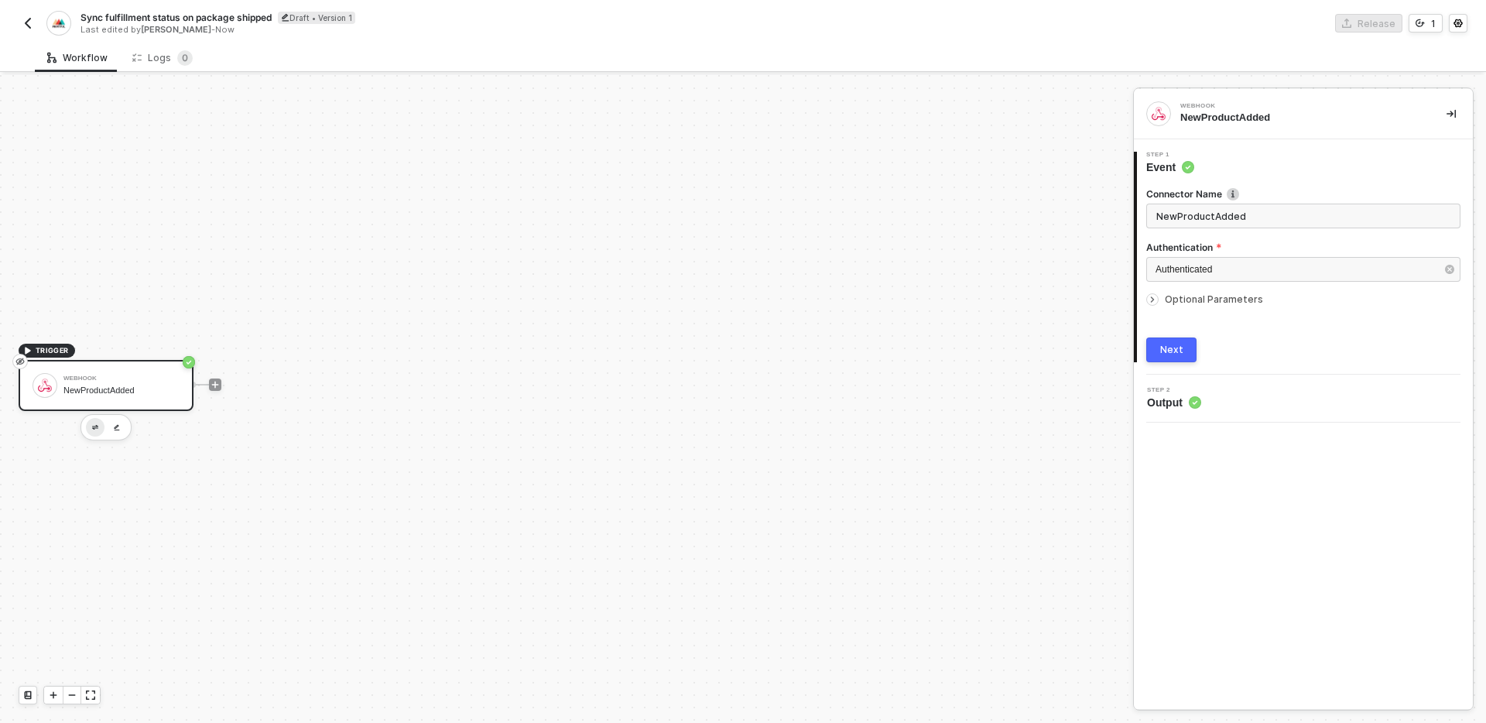
click at [94, 430] on button "button" at bounding box center [95, 427] width 19 height 19
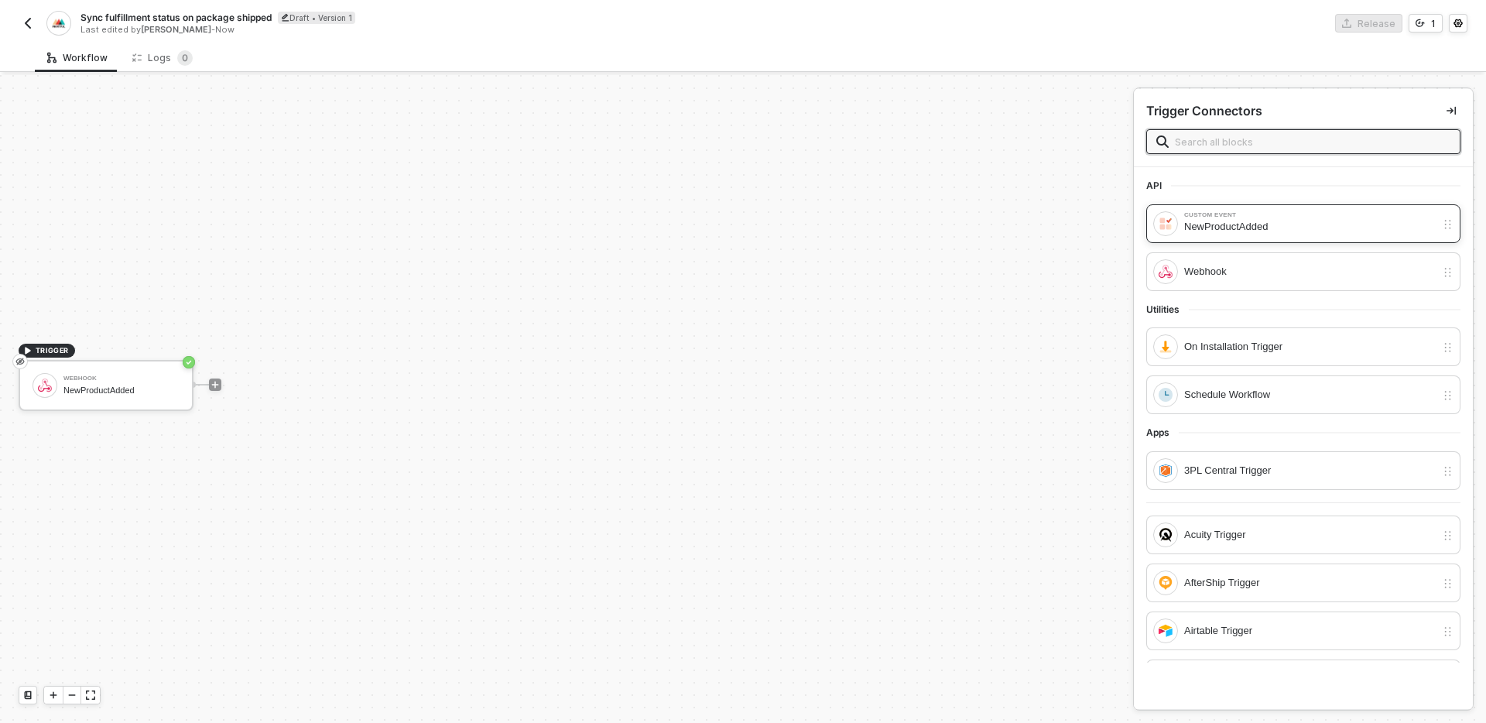
click at [1290, 207] on div "Custom Event NewProductAdded" at bounding box center [1303, 223] width 314 height 39
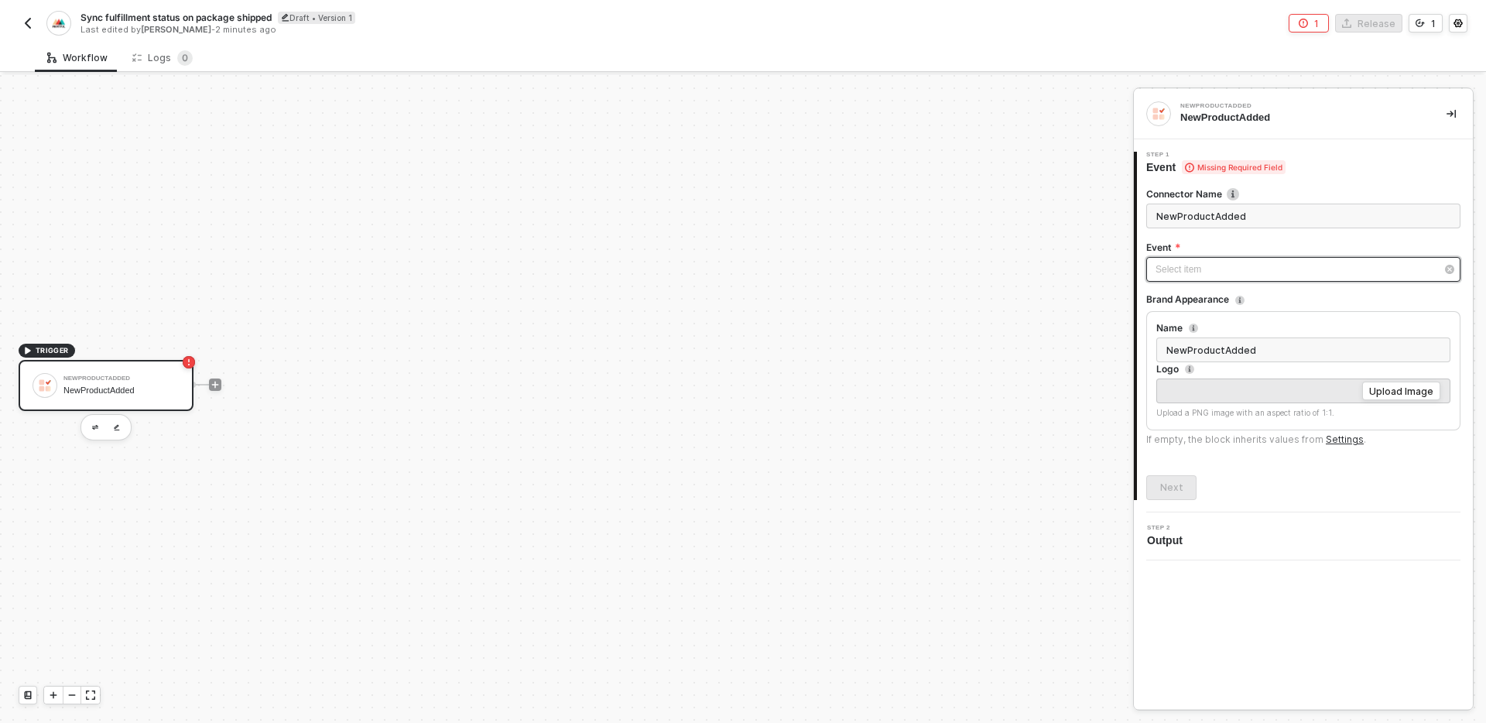
click at [1274, 260] on div "Select item ﻿" at bounding box center [1303, 269] width 314 height 25
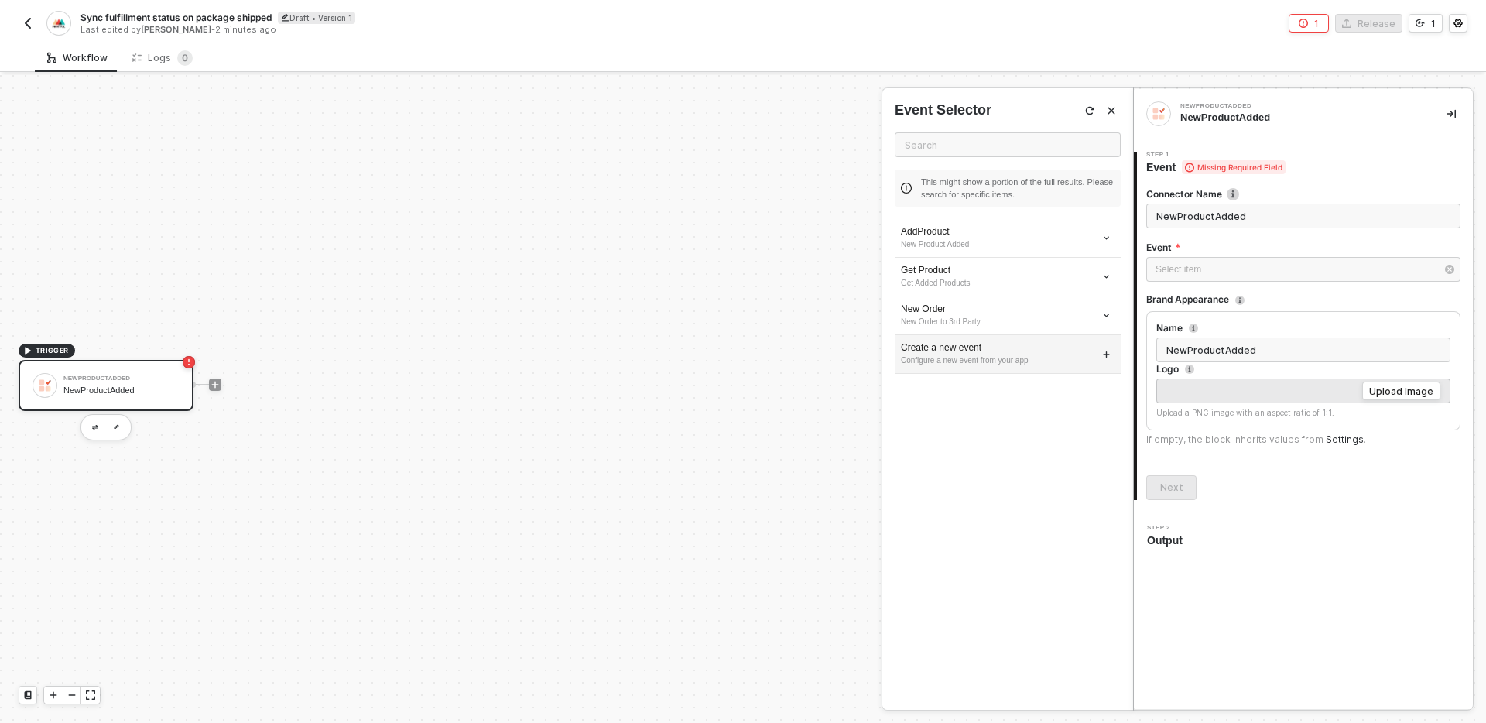
click at [1034, 355] on div "Configure a new event from your app" at bounding box center [1008, 360] width 214 height 12
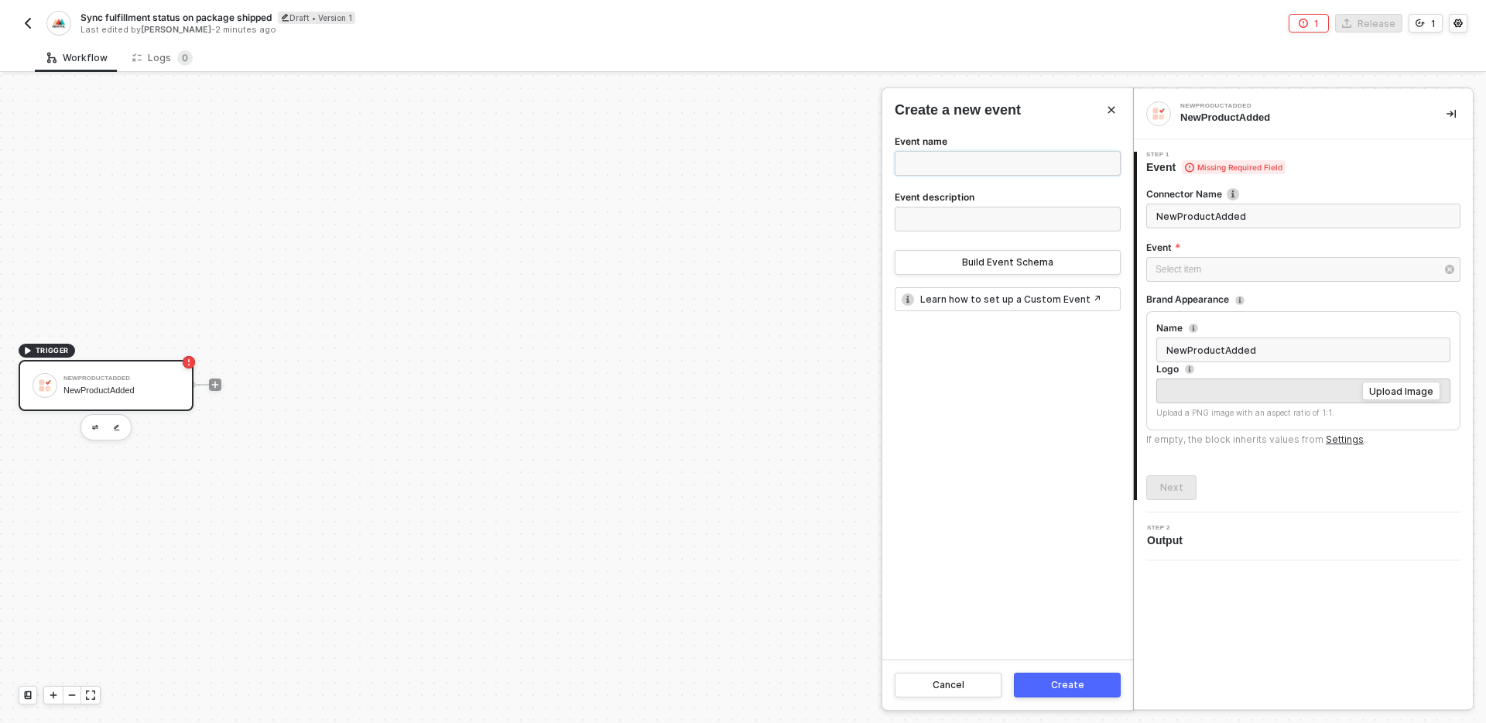
click at [1011, 153] on input "Event name" at bounding box center [1008, 163] width 226 height 25
click at [1018, 124] on div "Create a new event Event name Event description Build Event Schema Learn how to…" at bounding box center [1007, 398] width 251 height 621
click at [999, 163] on input "Event name" at bounding box center [1008, 163] width 226 height 25
click at [954, 361] on div "Event name Event description Build Event Schema Learn how to set up a Custom Ev…" at bounding box center [1007, 395] width 251 height 527
click at [1018, 255] on button "Build Event Schema" at bounding box center [1008, 262] width 226 height 25
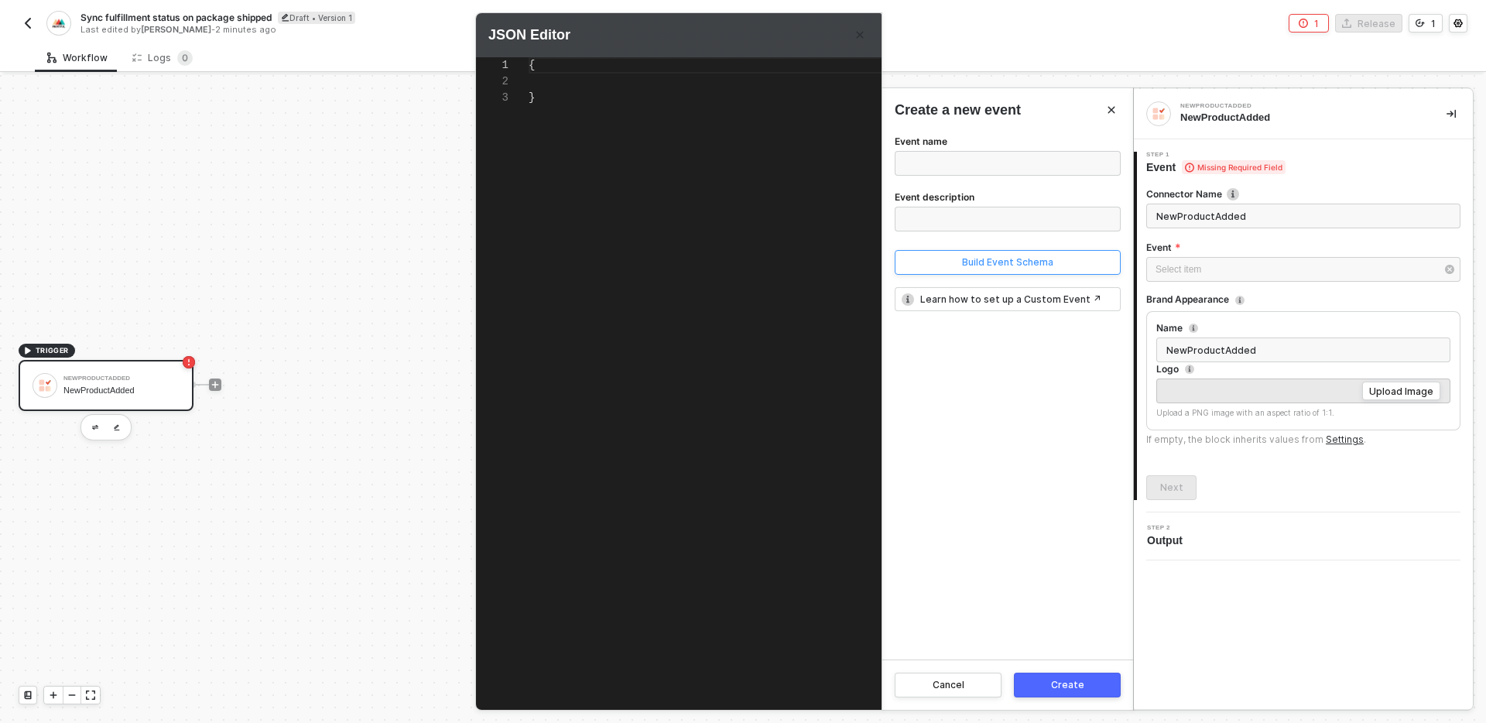
scroll to position [33, 0]
type textarea "{}"
click at [860, 33] on icon "Close" at bounding box center [859, 34] width 9 height 9
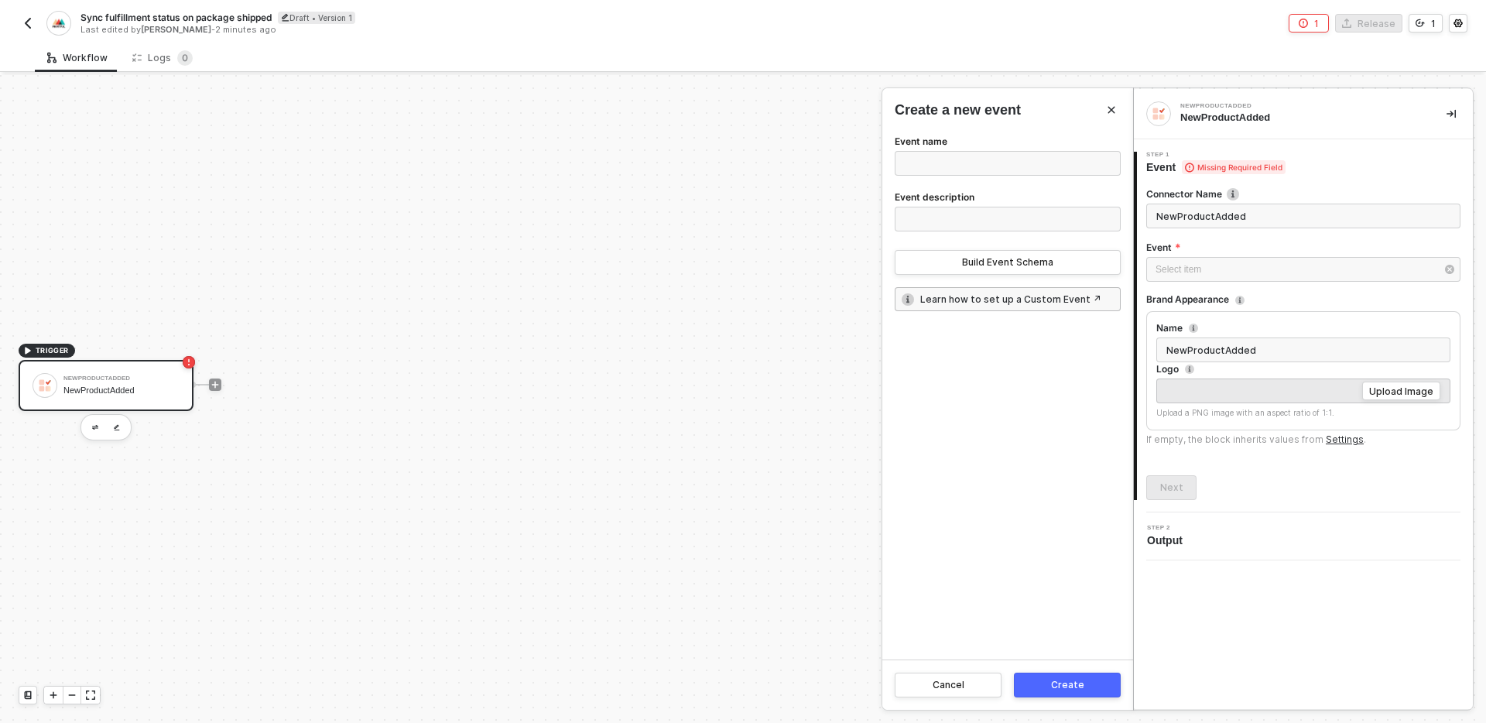
click at [1028, 293] on link "Learn how to set up a Custom Event ↗" at bounding box center [1010, 299] width 181 height 13
click at [1000, 432] on div "Event name Event description Build Event Schema Learn how to set up a Custom Ev…" at bounding box center [1007, 395] width 251 height 527
click at [1277, 270] on div "Select item ﻿" at bounding box center [1295, 269] width 280 height 15
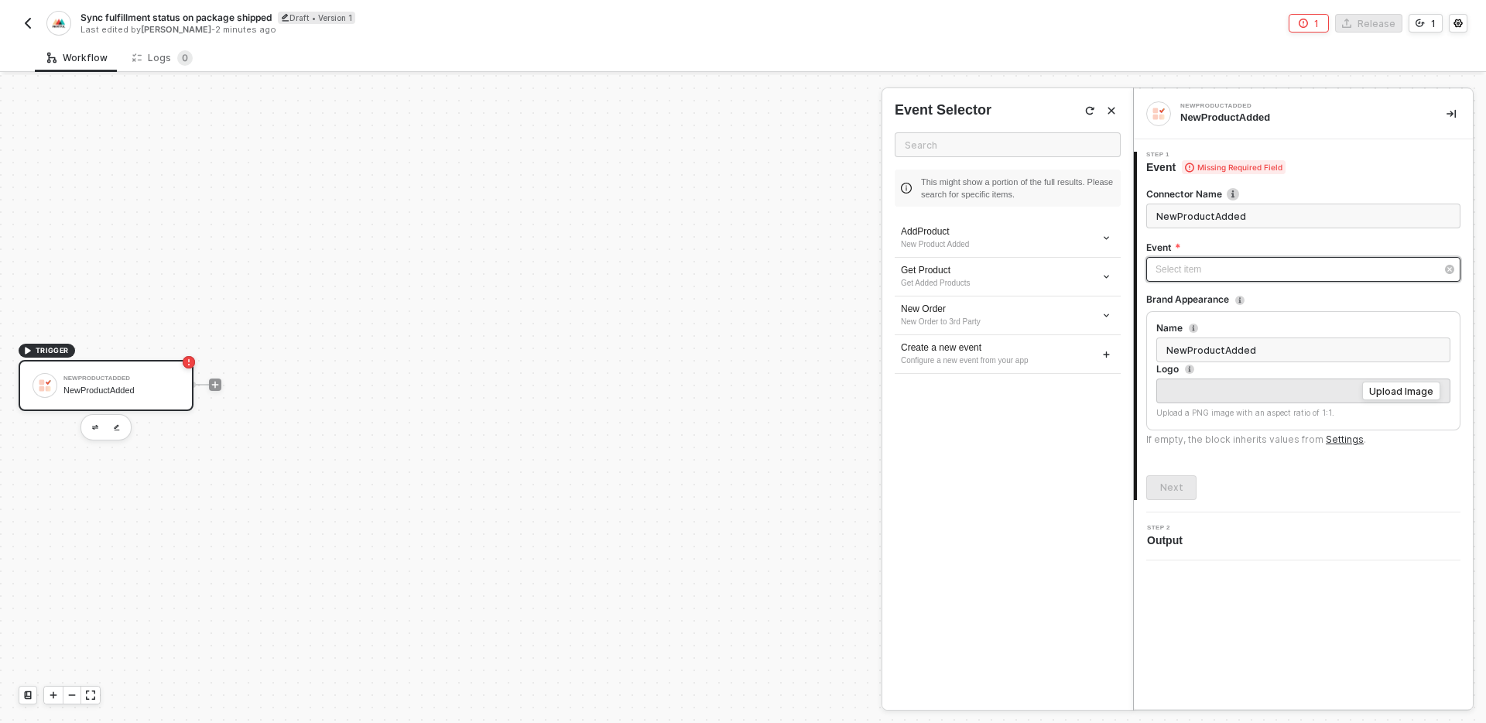
click at [1277, 271] on div "Select item ﻿" at bounding box center [1295, 269] width 280 height 15
click at [1104, 235] on icon "icon-arrow-down-small" at bounding box center [1106, 238] width 9 height 9
click at [1046, 483] on div "AddProduct New Product Added Get Product Get Added Products New Order New Order…" at bounding box center [1008, 463] width 226 height 489
click at [1008, 404] on div "AddProduct New Product Added Get Product Get Added Products New Order New Order…" at bounding box center [1008, 463] width 226 height 489
click at [1004, 318] on div "New Order to 3rd Party" at bounding box center [1008, 322] width 214 height 12
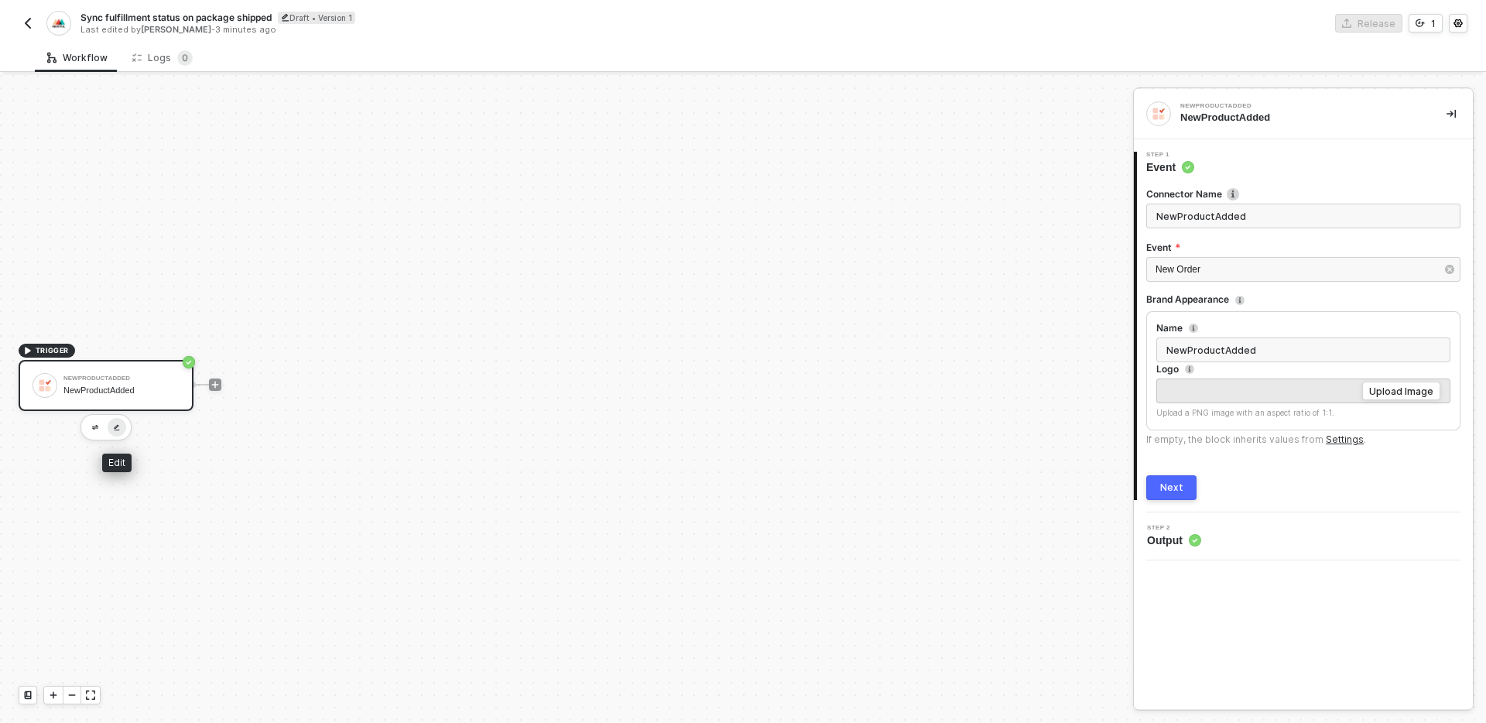
click at [114, 430] on button "button" at bounding box center [117, 427] width 19 height 19
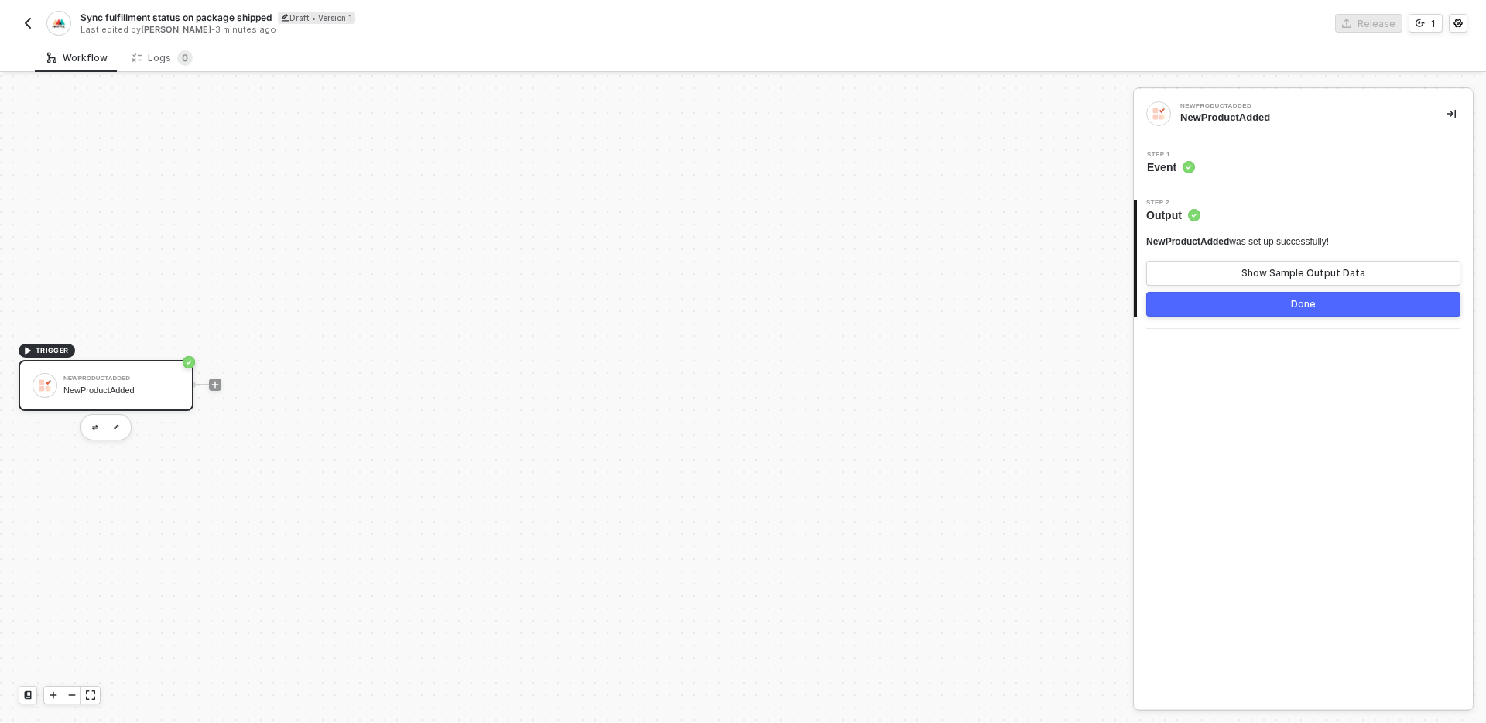
click at [80, 429] on div at bounding box center [105, 427] width 51 height 26
click at [97, 429] on img "button" at bounding box center [95, 427] width 6 height 5
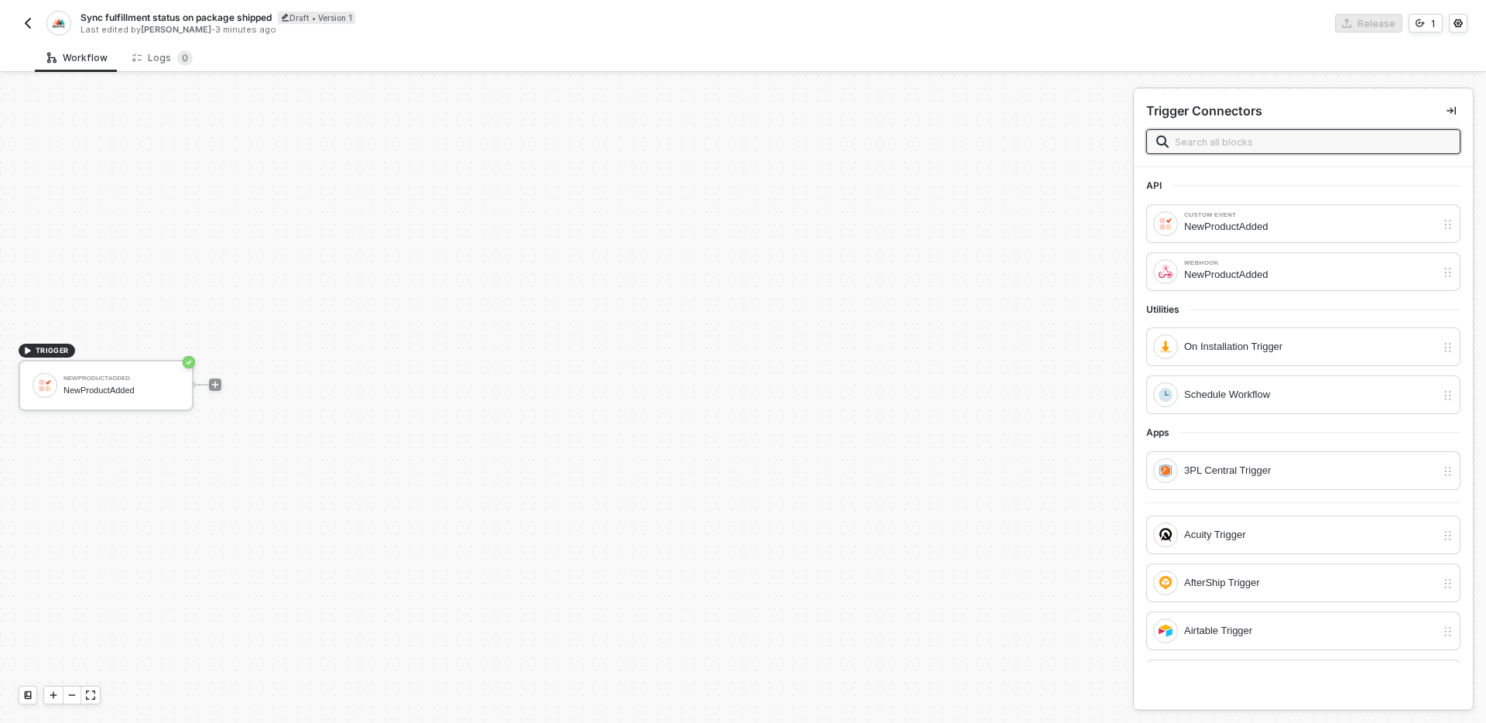
click at [1298, 307] on div "Utilities" at bounding box center [1303, 309] width 314 height 12
click at [1203, 188] on div "API" at bounding box center [1303, 183] width 314 height 12
click at [1046, 266] on div "TRIGGER NewProductAdded NewProductAdded" at bounding box center [562, 384] width 1125 height 676
click at [1434, 23] on div "1" at bounding box center [1433, 23] width 5 height 13
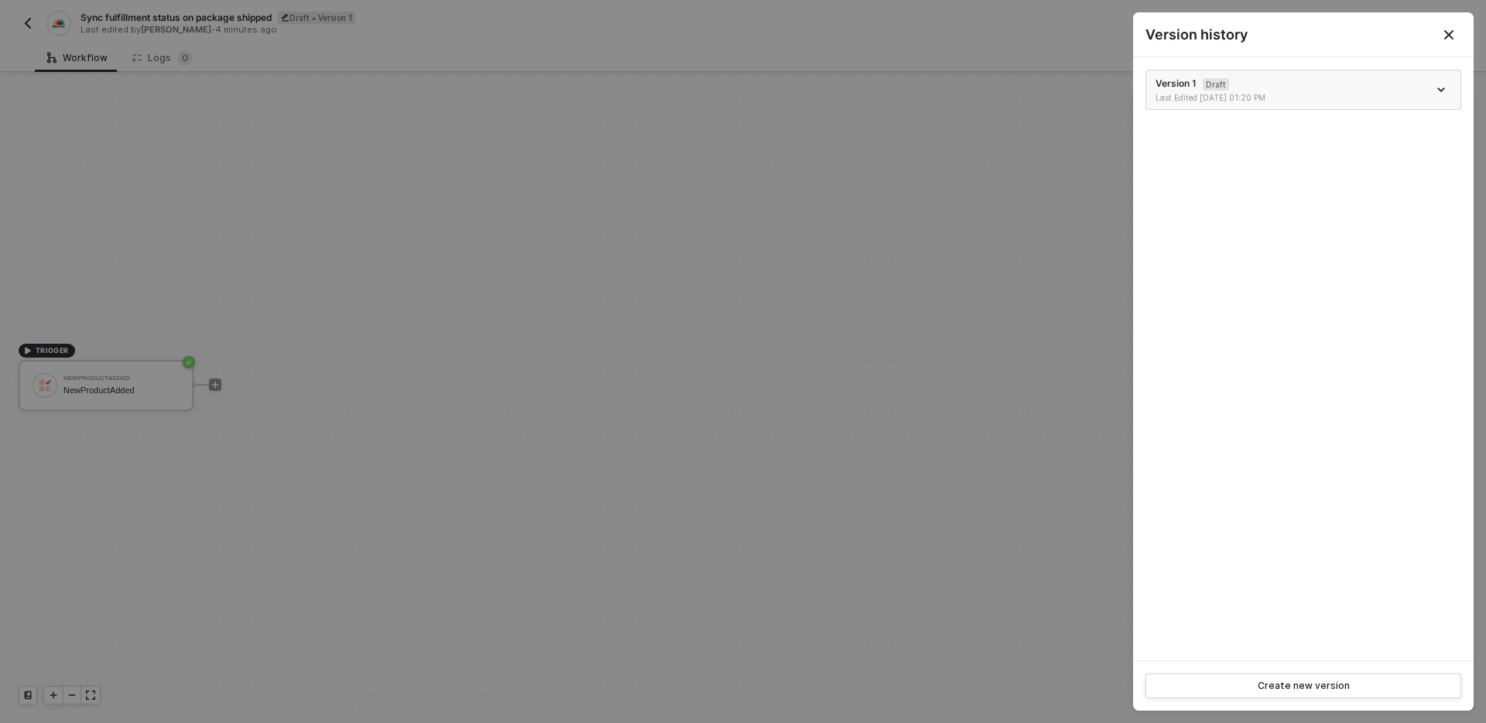
click at [1445, 76] on li "Version 1 Draft Last Edited 08/29/2025 01:20 PM" at bounding box center [1303, 89] width 314 height 39
click at [1444, 91] on icon "icon-arrow-down" at bounding box center [1441, 90] width 8 height 8
click at [1296, 347] on div "Version 1 Draft Last Edited 08/29/2025 01:20 PM" at bounding box center [1303, 358] width 341 height 603
click at [1439, 36] on button "Close" at bounding box center [1448, 35] width 19 height 19
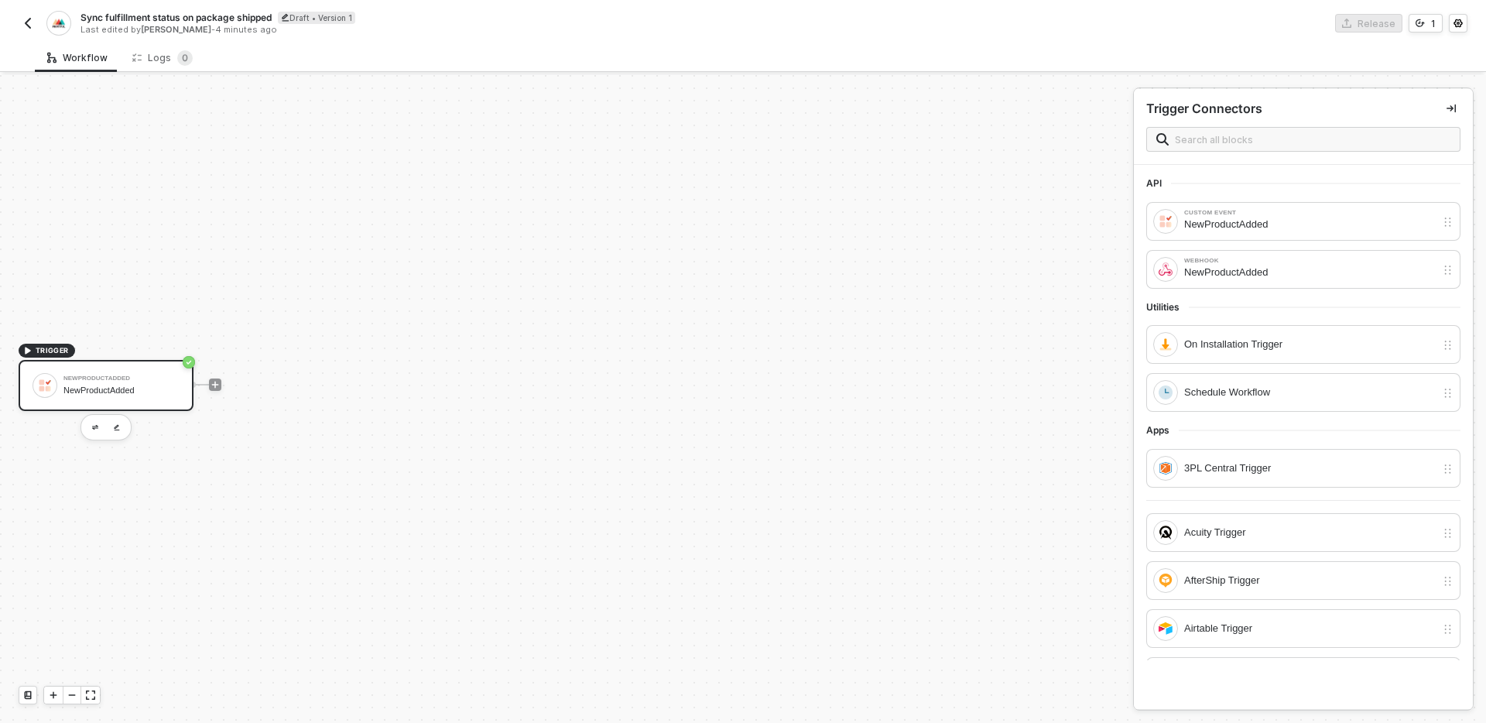
click at [151, 392] on div "NewProductAdded" at bounding box center [121, 390] width 116 height 10
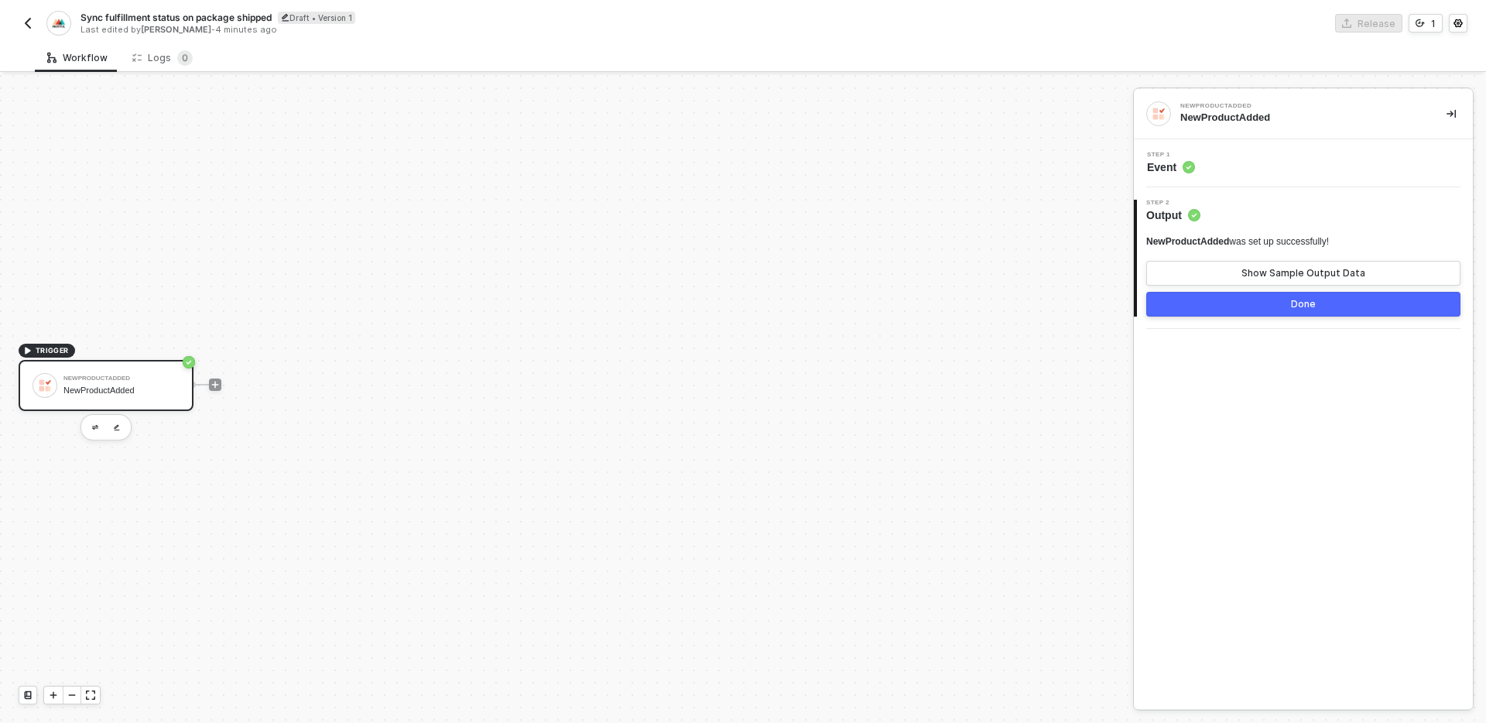
click at [159, 15] on span "Sync fulfillment status on package shipped" at bounding box center [175, 17] width 191 height 13
click at [159, 15] on input "Sync fulfillment status on package shipped" at bounding box center [211, 18] width 263 height 19
click at [32, 20] on img "button" at bounding box center [28, 23] width 12 height 12
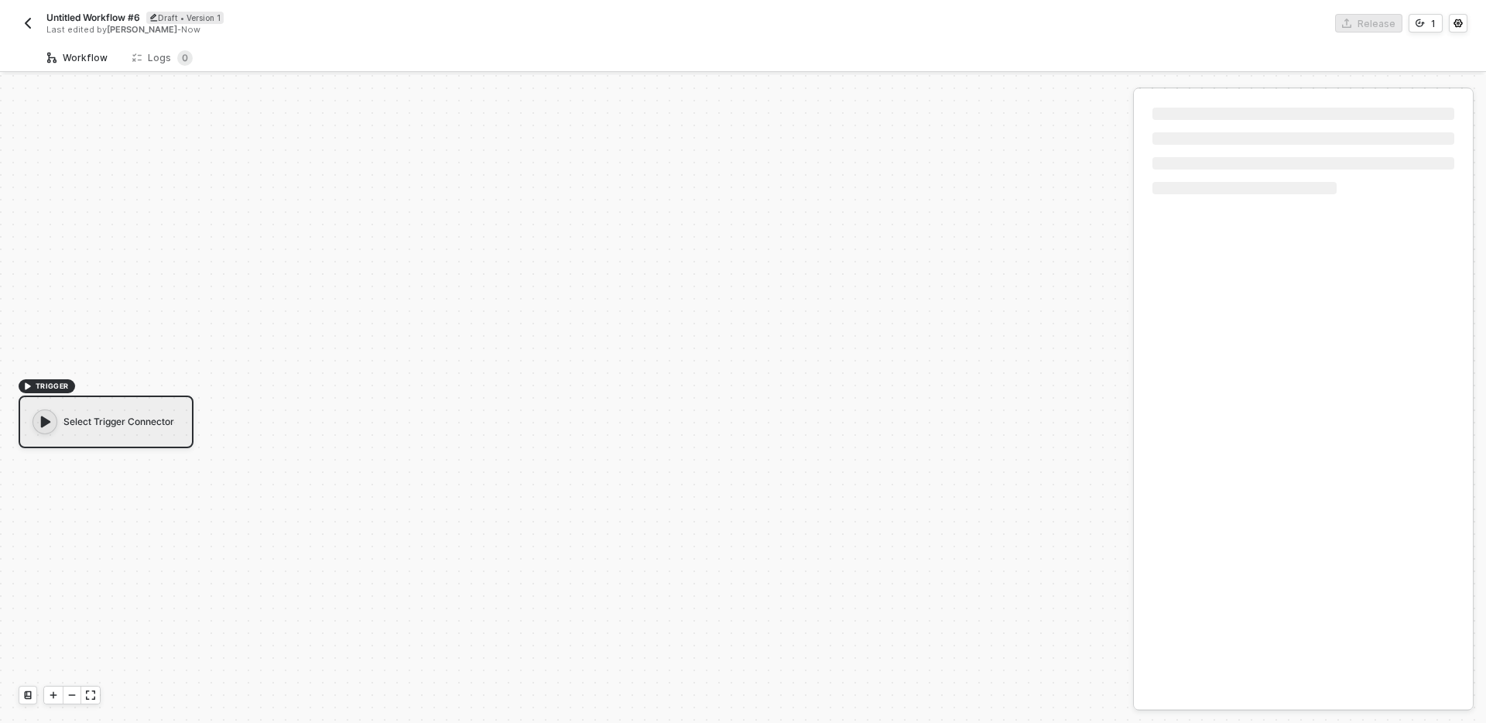
scroll to position [29, 0]
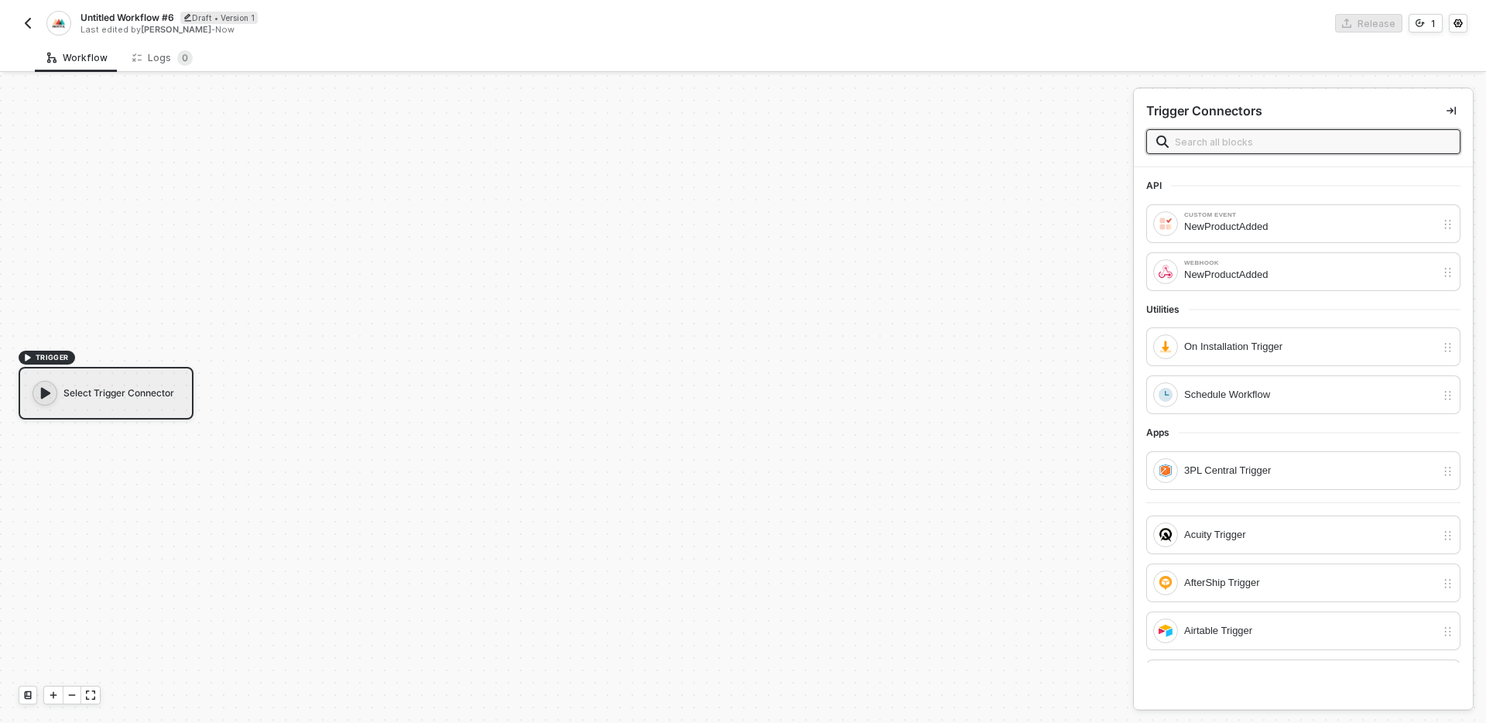
click at [120, 19] on span "Untitled Workflow #6" at bounding box center [127, 17] width 94 height 13
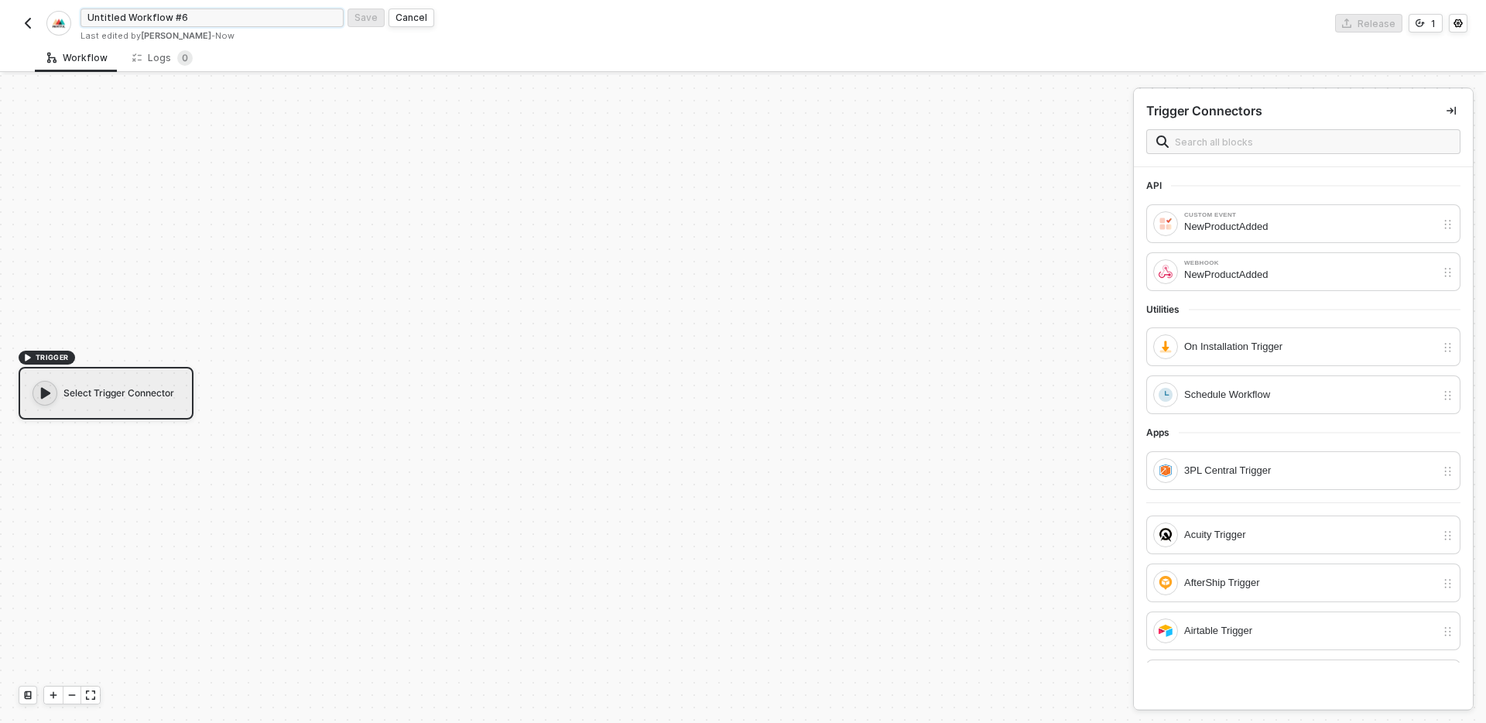
click at [171, 17] on input "Untitled Workflow #6" at bounding box center [211, 18] width 263 height 19
paste input "Sync fulfillment status on package shipped"
type input "Sync fulfillment status on package shipped"
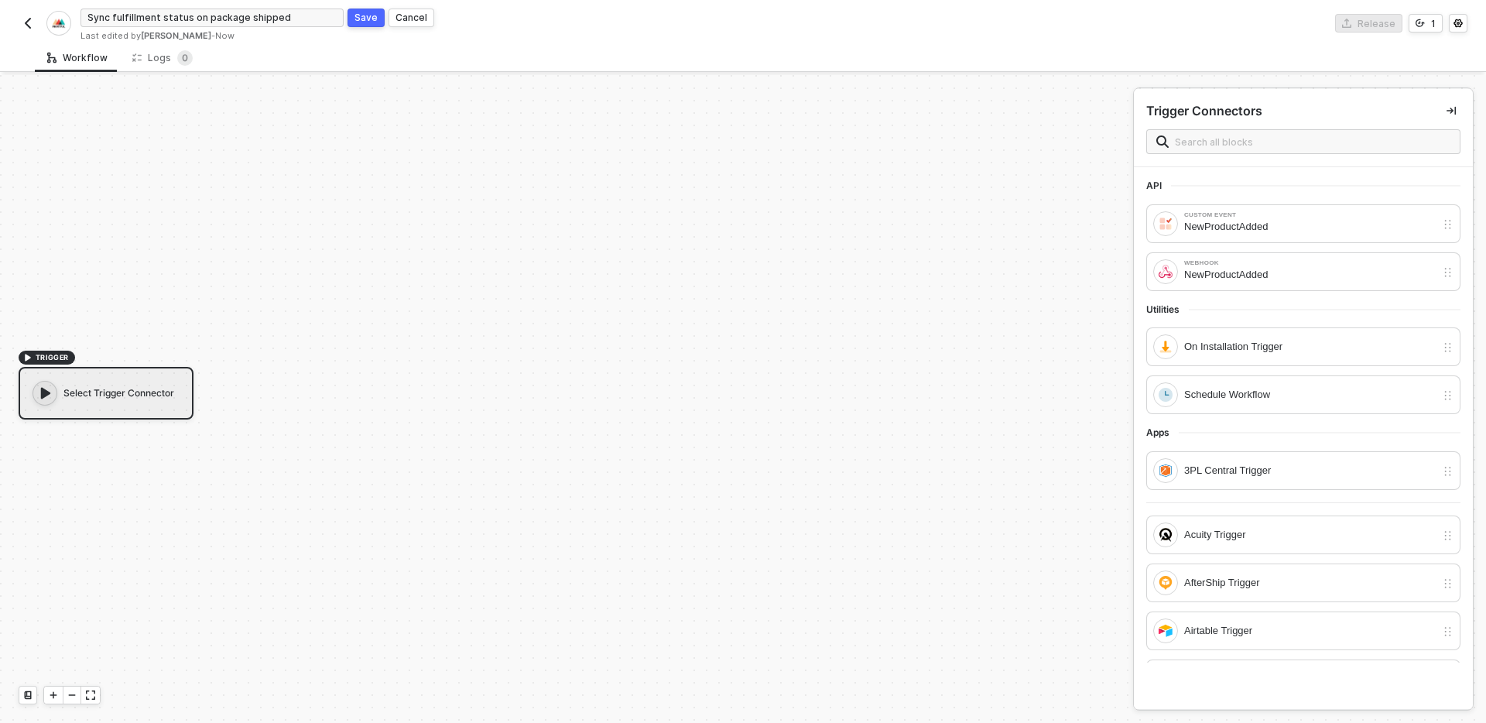
click at [361, 19] on div "Save" at bounding box center [365, 17] width 23 height 13
click at [23, 24] on img "button" at bounding box center [28, 23] width 12 height 12
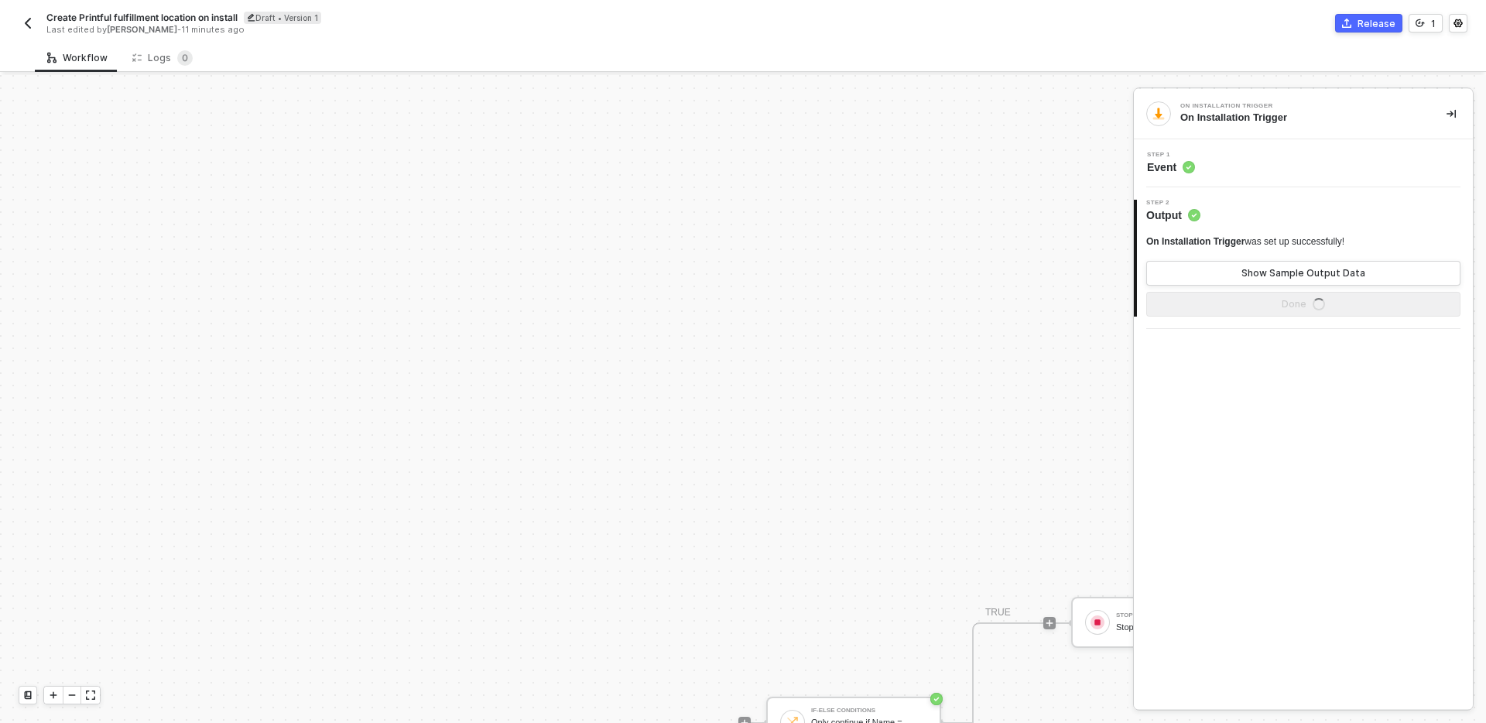
scroll to position [375, 0]
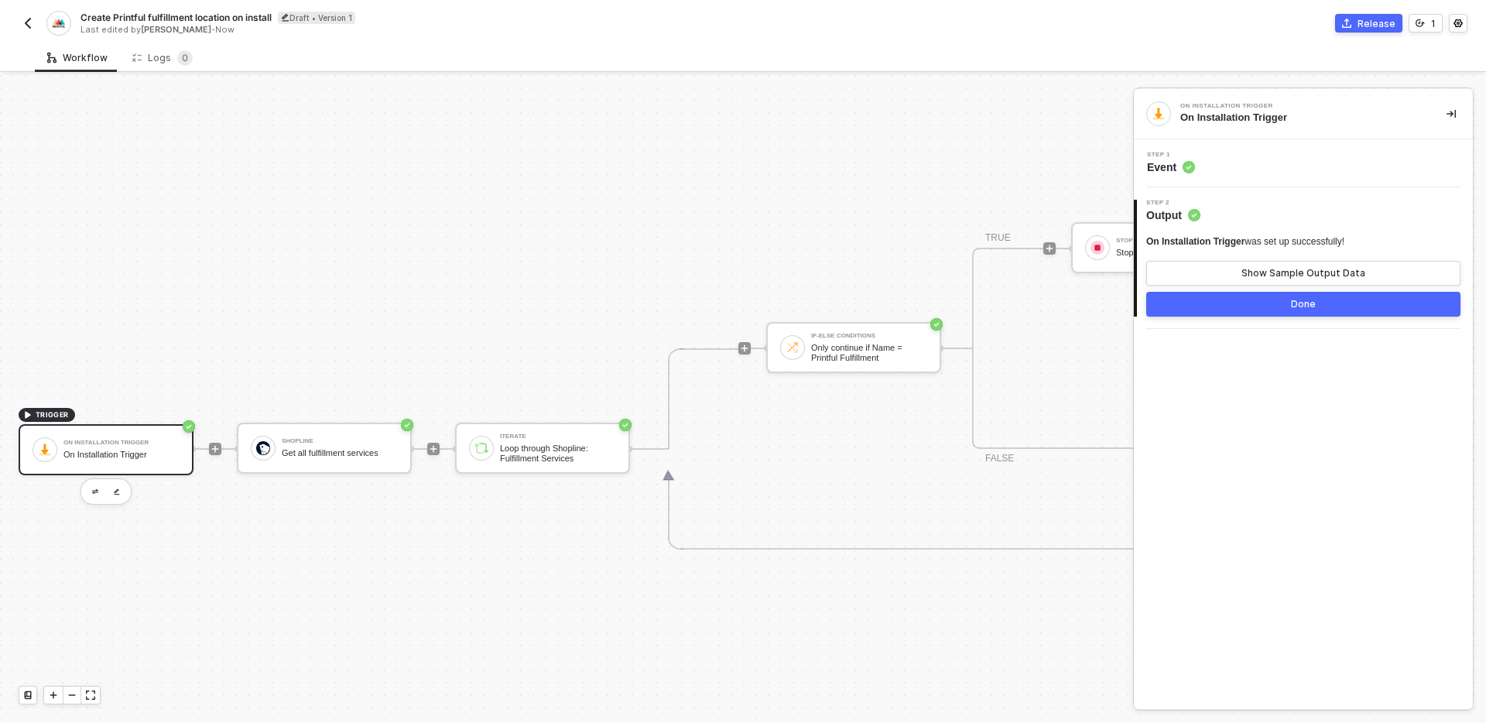
click at [28, 26] on img "button" at bounding box center [28, 23] width 12 height 12
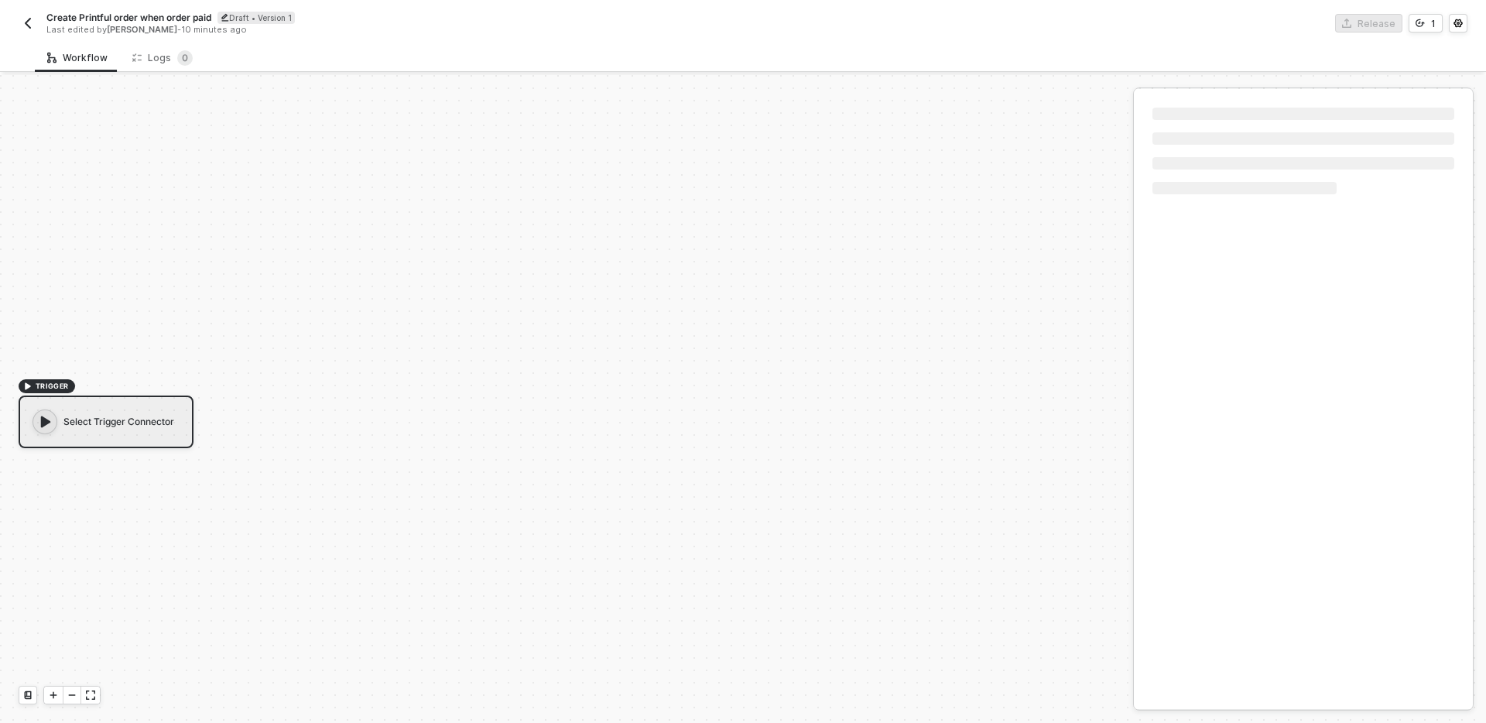
scroll to position [29, 0]
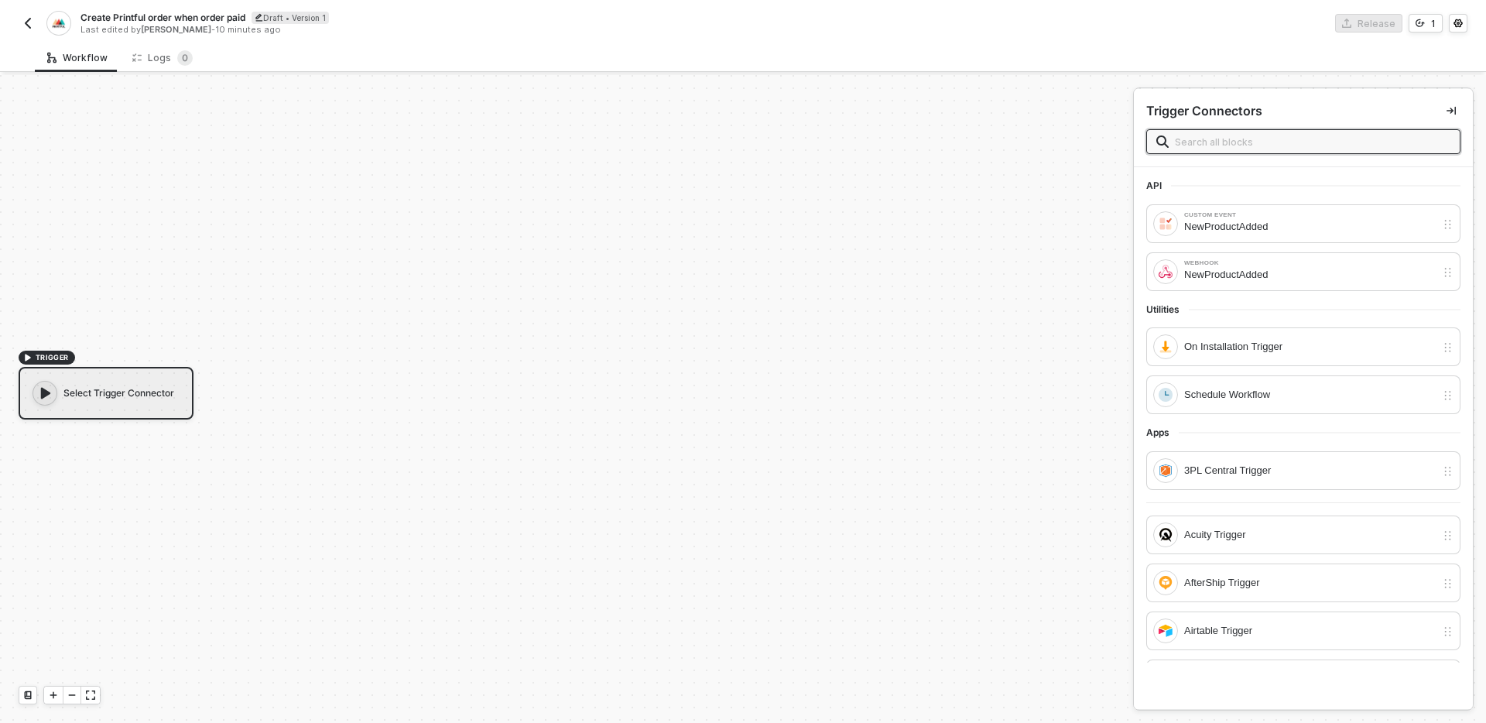
click at [1222, 142] on input "text" at bounding box center [1313, 141] width 276 height 17
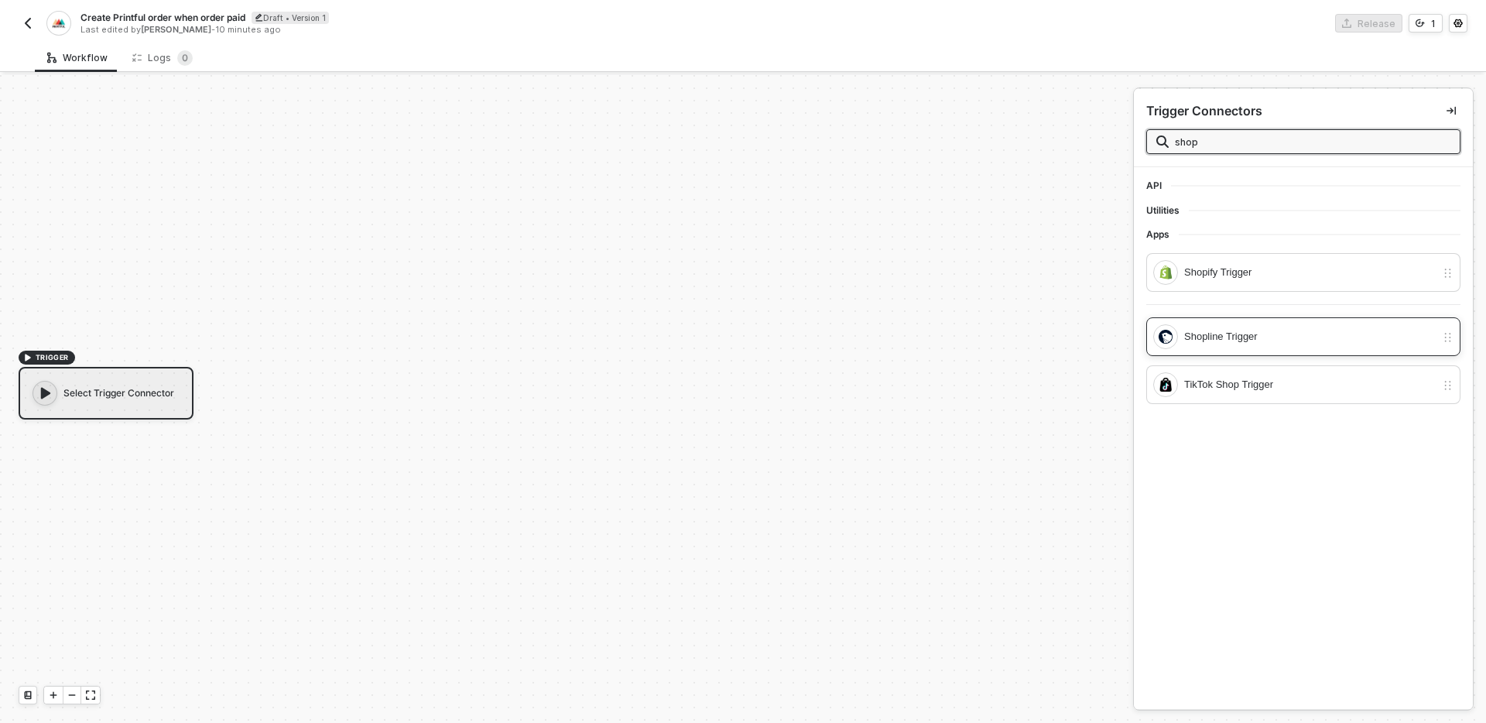
type input "shop"
click at [1250, 337] on div "Shopline Trigger" at bounding box center [1310, 336] width 252 height 17
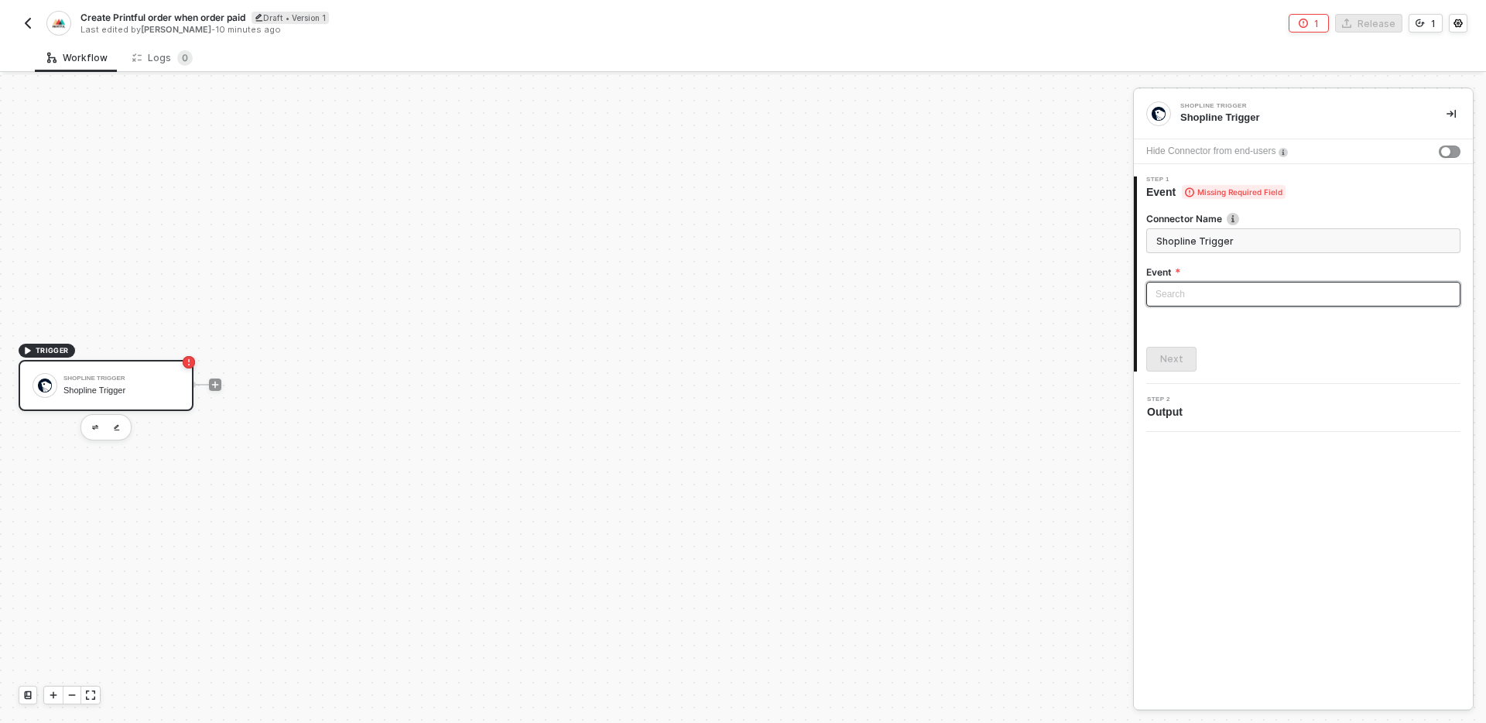
click at [1240, 293] on input "search" at bounding box center [1303, 293] width 296 height 23
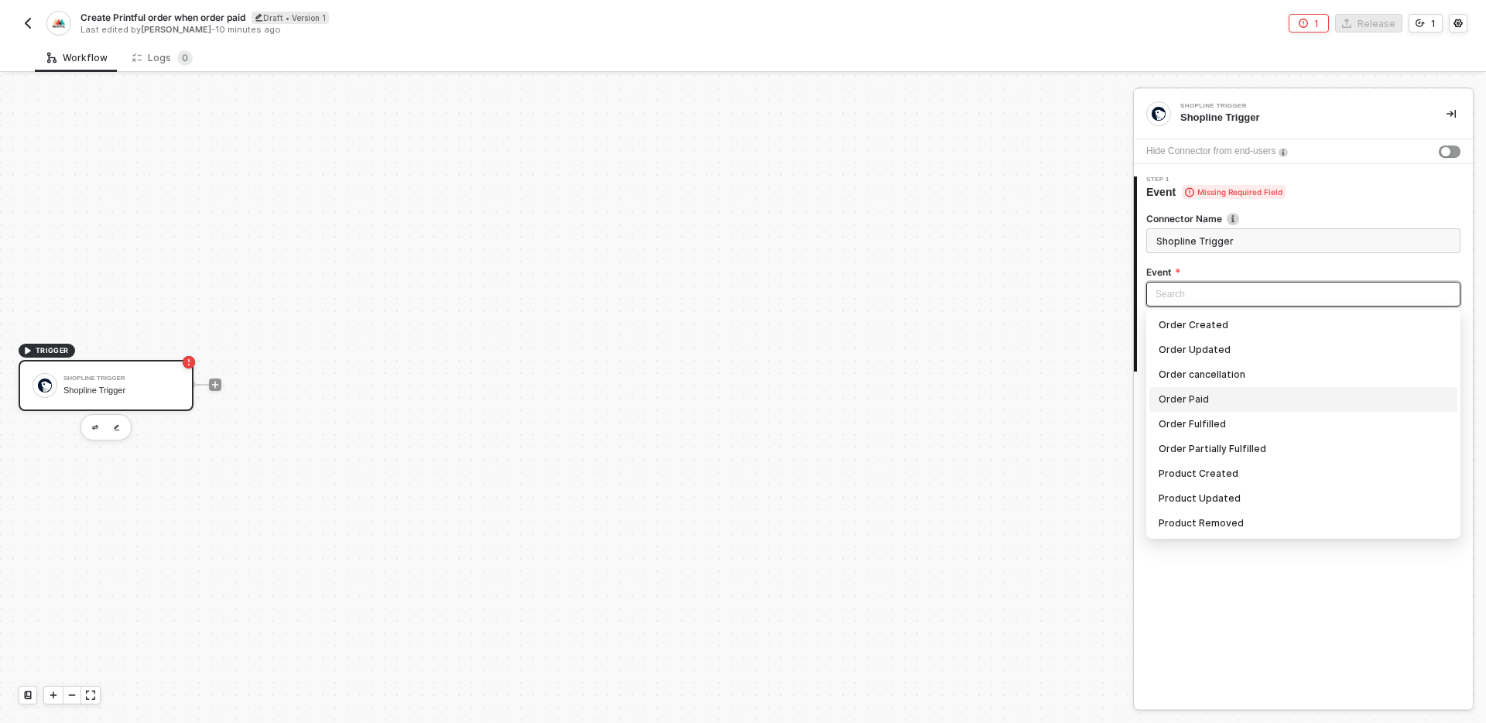
click at [1257, 395] on div "Order Paid" at bounding box center [1303, 399] width 289 height 17
type input "Trigger workflow when order paid"
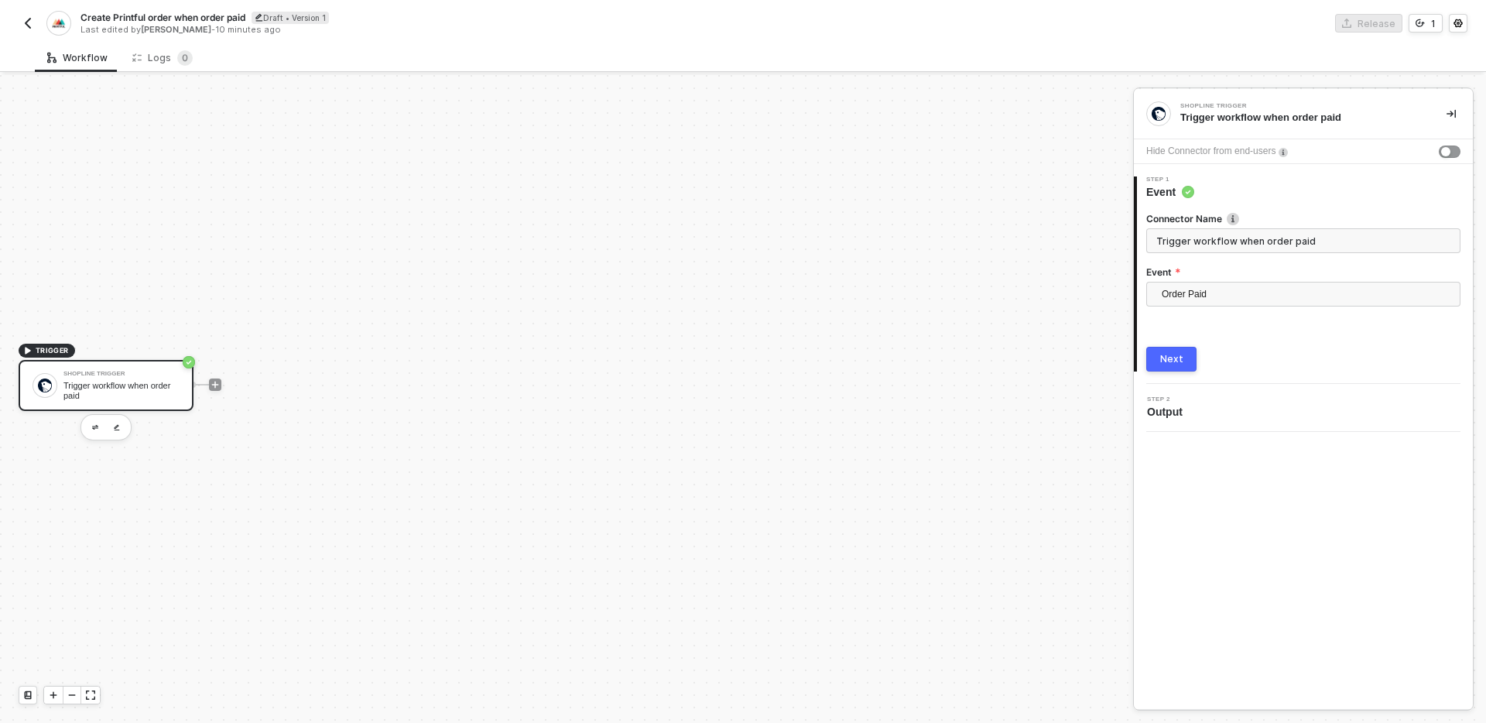
click at [1162, 356] on div "Next" at bounding box center [1171, 359] width 23 height 12
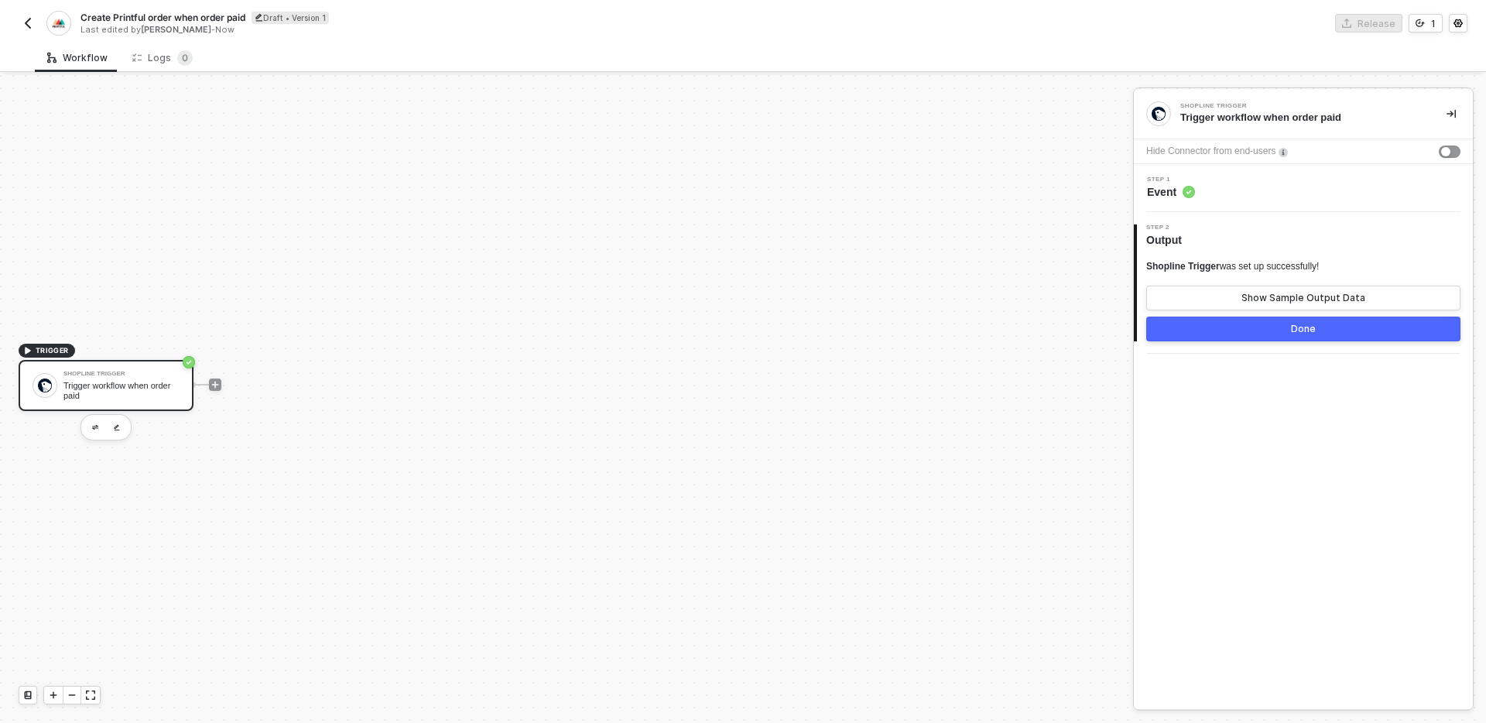
click at [1268, 334] on button "Done" at bounding box center [1303, 329] width 314 height 25
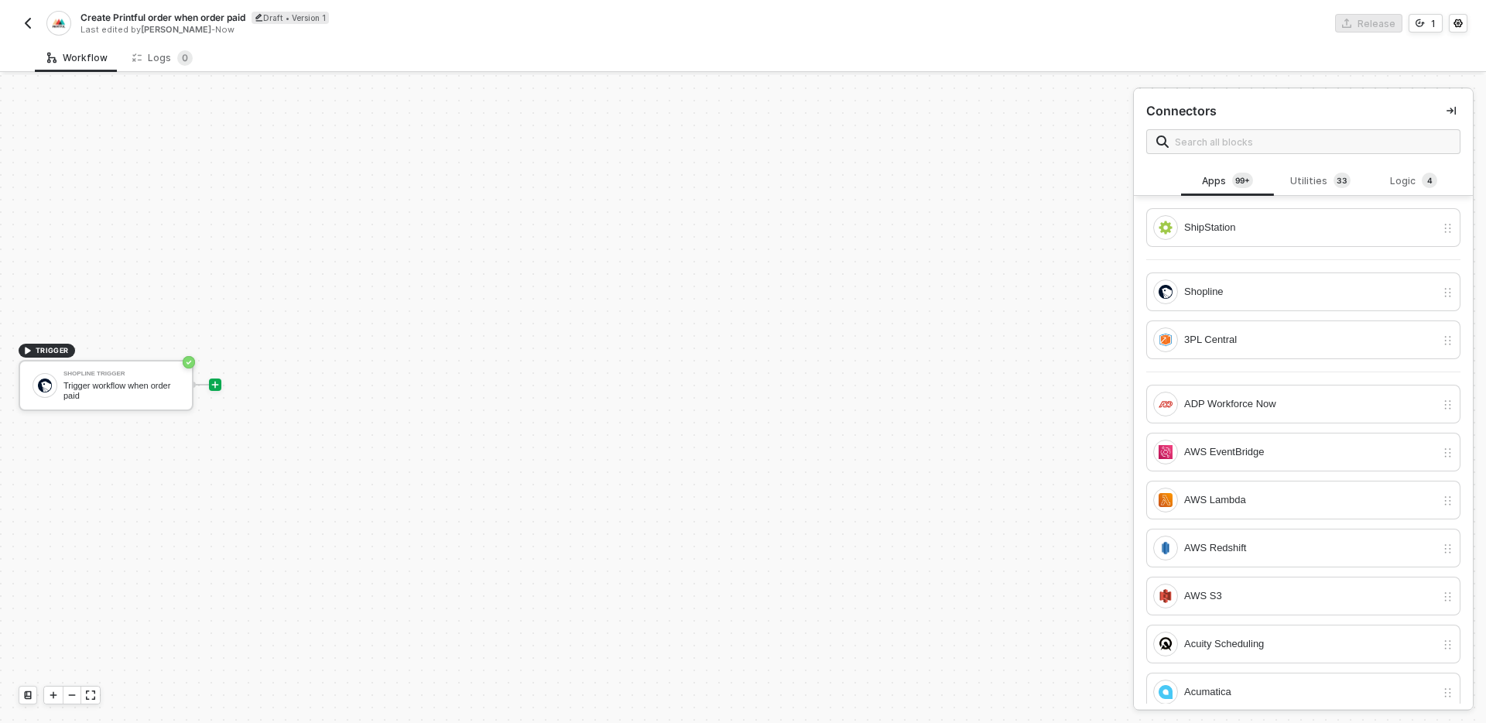
click at [376, 198] on div "TRIGGER Shopline Trigger Trigger workflow when order paid" at bounding box center [562, 384] width 1125 height 676
click at [29, 24] on img "button" at bounding box center [28, 23] width 12 height 12
